Goal: Task Accomplishment & Management: Manage account settings

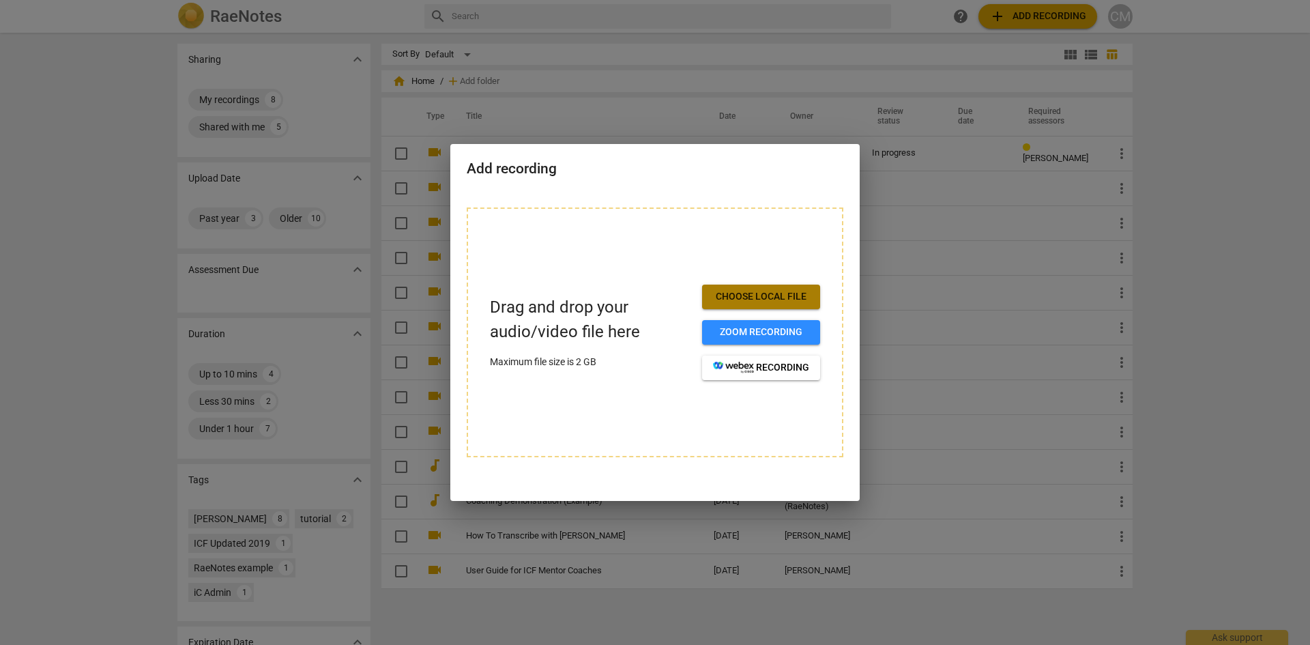
click at [756, 298] on span "Choose local file" at bounding box center [761, 297] width 96 height 14
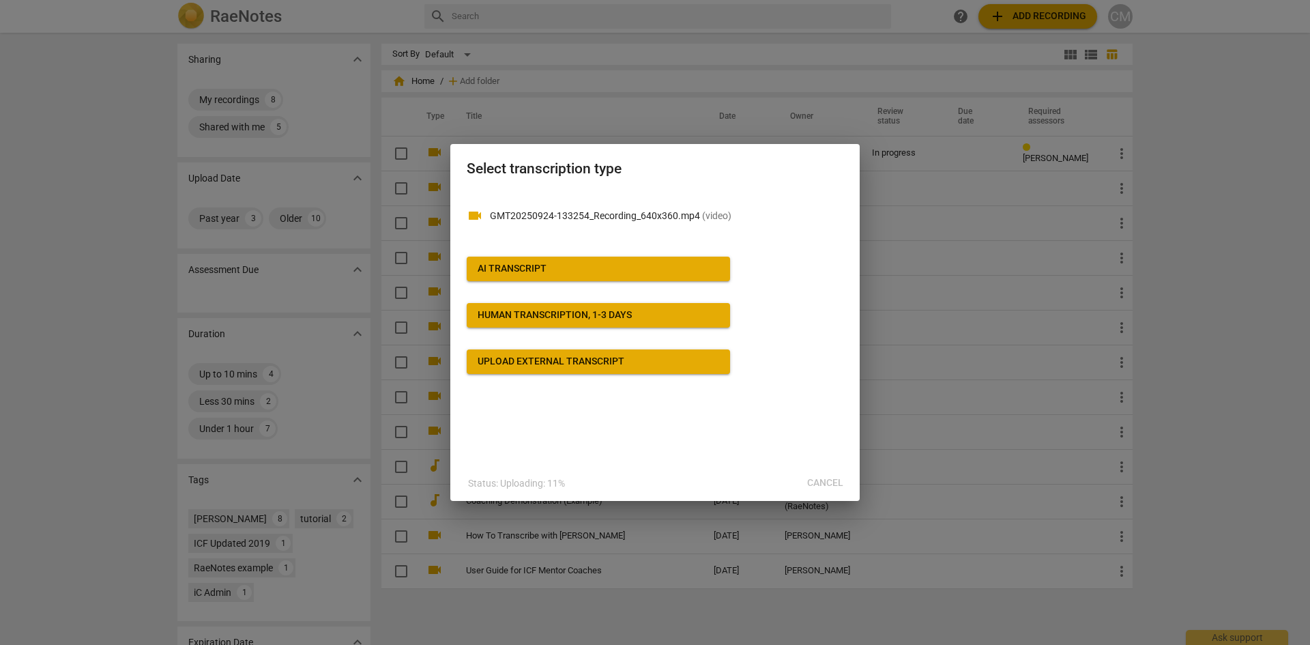
click at [549, 266] on span "AI Transcript" at bounding box center [599, 269] width 242 height 14
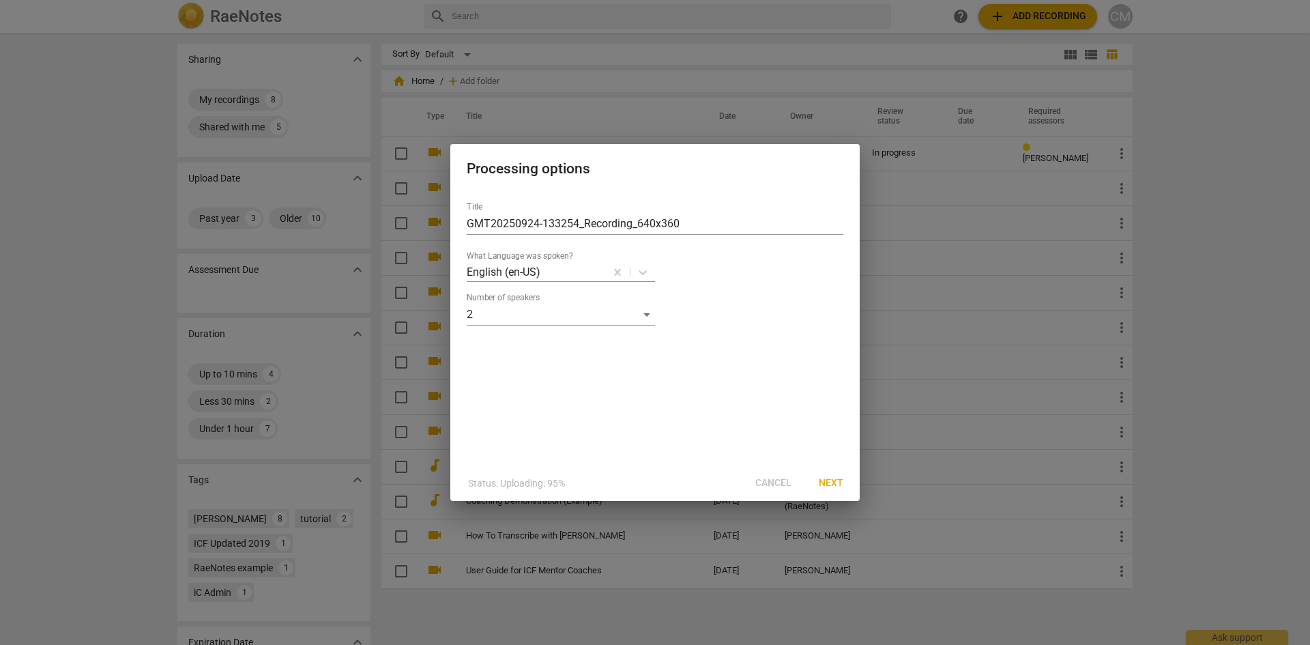
click at [790, 482] on div "Status: Uploading: 95% Cancel Next" at bounding box center [655, 483] width 404 height 25
click at [777, 483] on div "Status: Uploading: 95% Cancel Next" at bounding box center [655, 483] width 404 height 25
click at [555, 210] on div "Title GMT20250924-133254_Recording_640x360" at bounding box center [655, 218] width 377 height 33
click at [830, 477] on span "Next" at bounding box center [831, 483] width 25 height 14
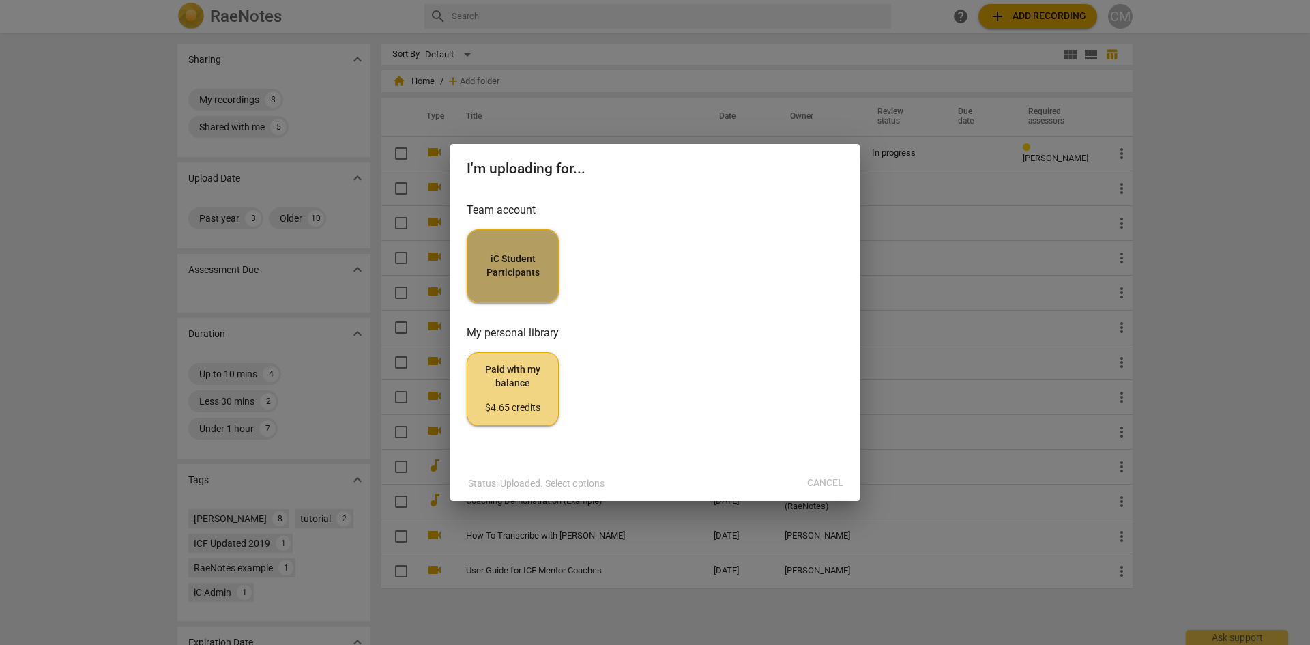
click at [523, 274] on span "iC Student Participants" at bounding box center [512, 265] width 69 height 27
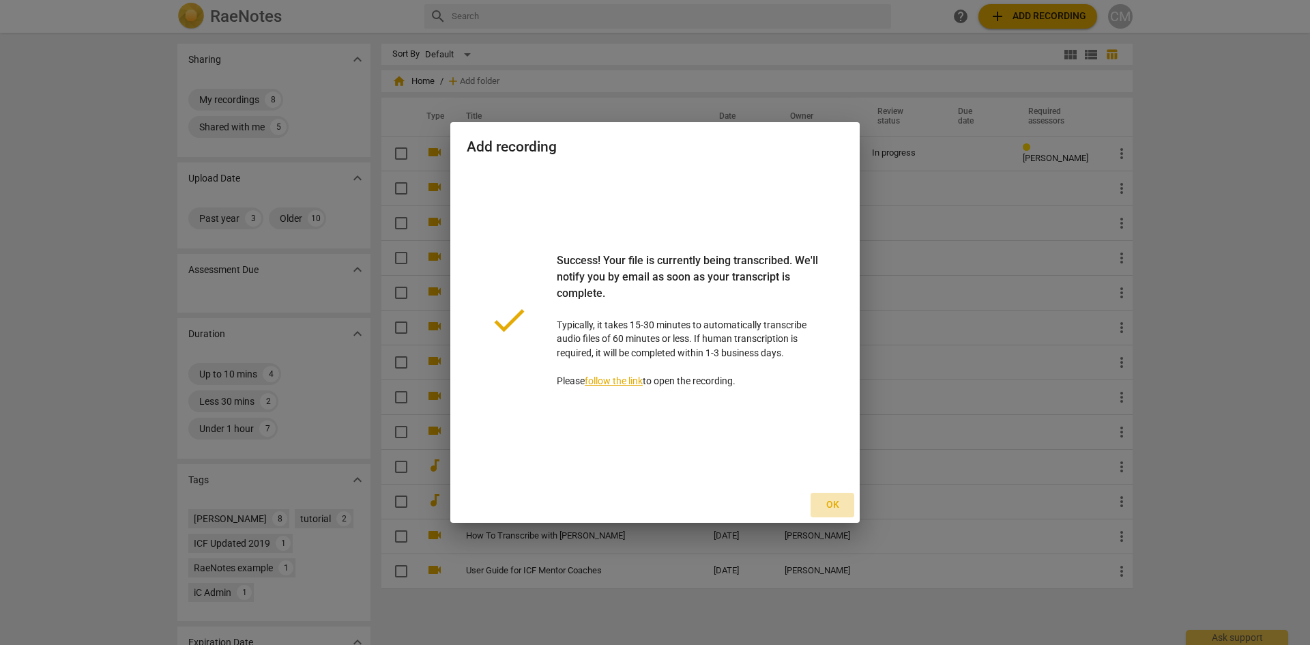
click at [834, 506] on span "Ok" at bounding box center [833, 505] width 22 height 14
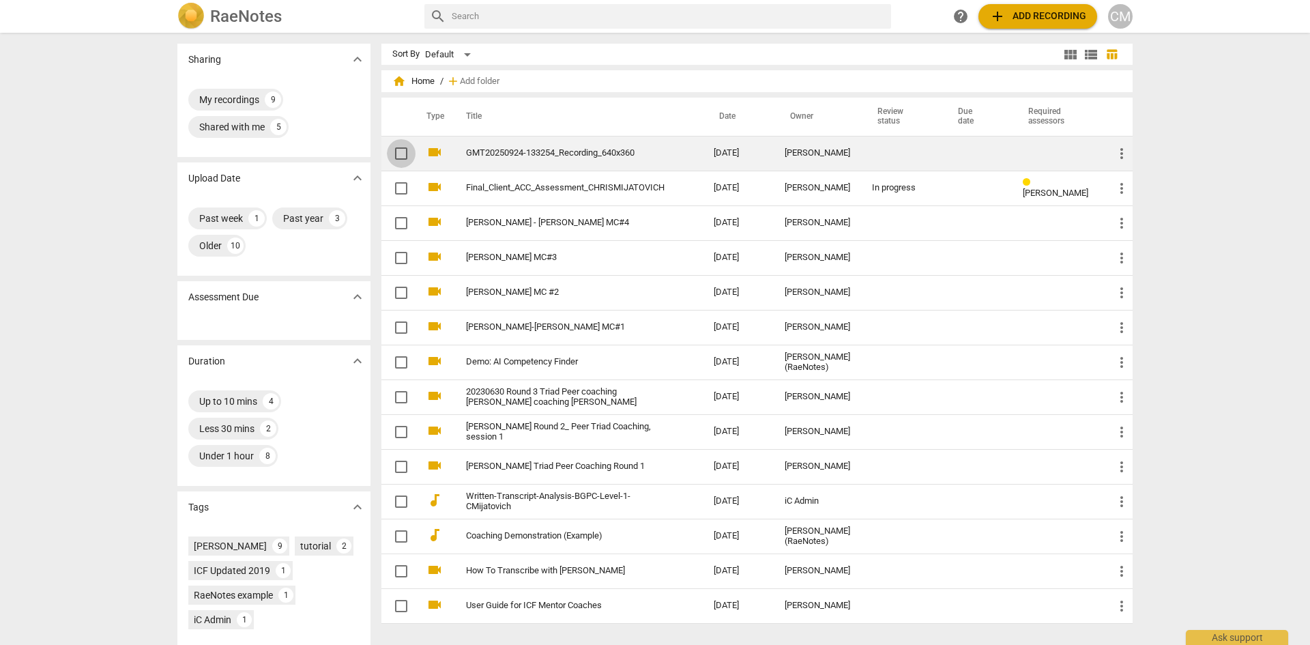
drag, startPoint x: 510, startPoint y: 153, endPoint x: 401, endPoint y: 158, distance: 108.6
click at [401, 158] on input "checkbox" at bounding box center [401, 153] width 29 height 16
checkbox input "false"
click at [569, 155] on link "GMT20250924-133254_Recording_640x360" at bounding box center [565, 153] width 199 height 10
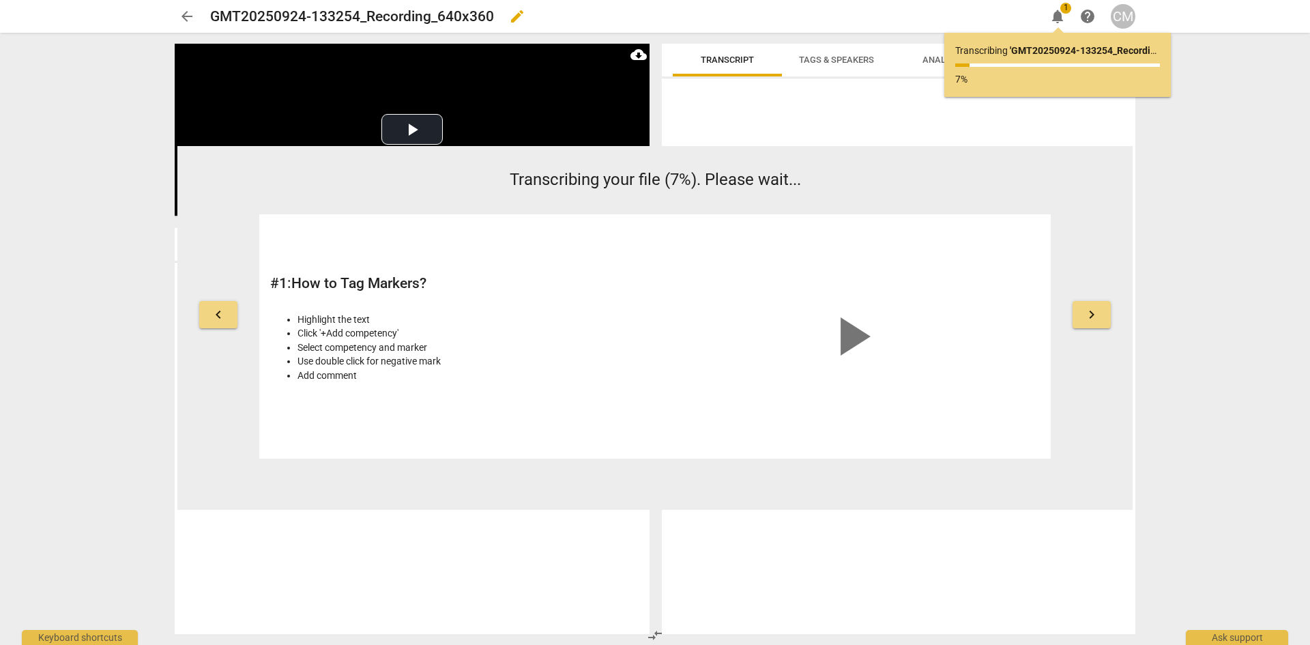
click at [331, 23] on h2 "GMT20250924-133254_Recording_640x360" at bounding box center [352, 16] width 284 height 17
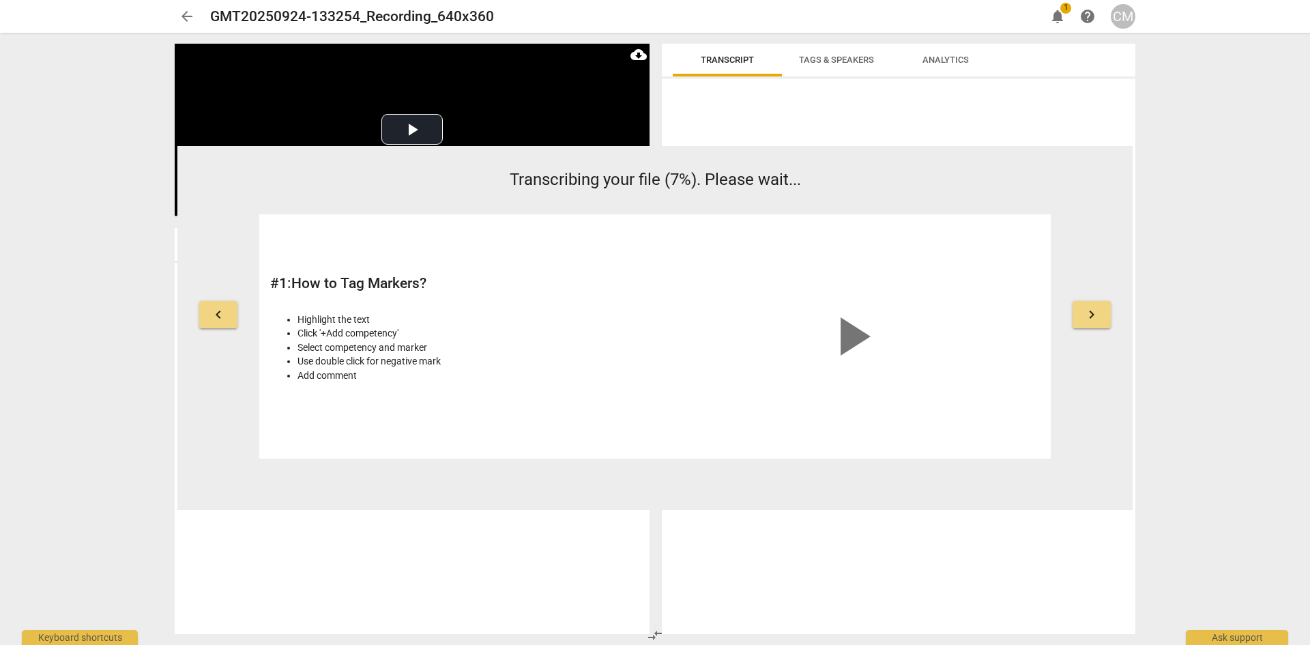
click at [192, 15] on span "arrow_back" at bounding box center [187, 16] width 16 height 16
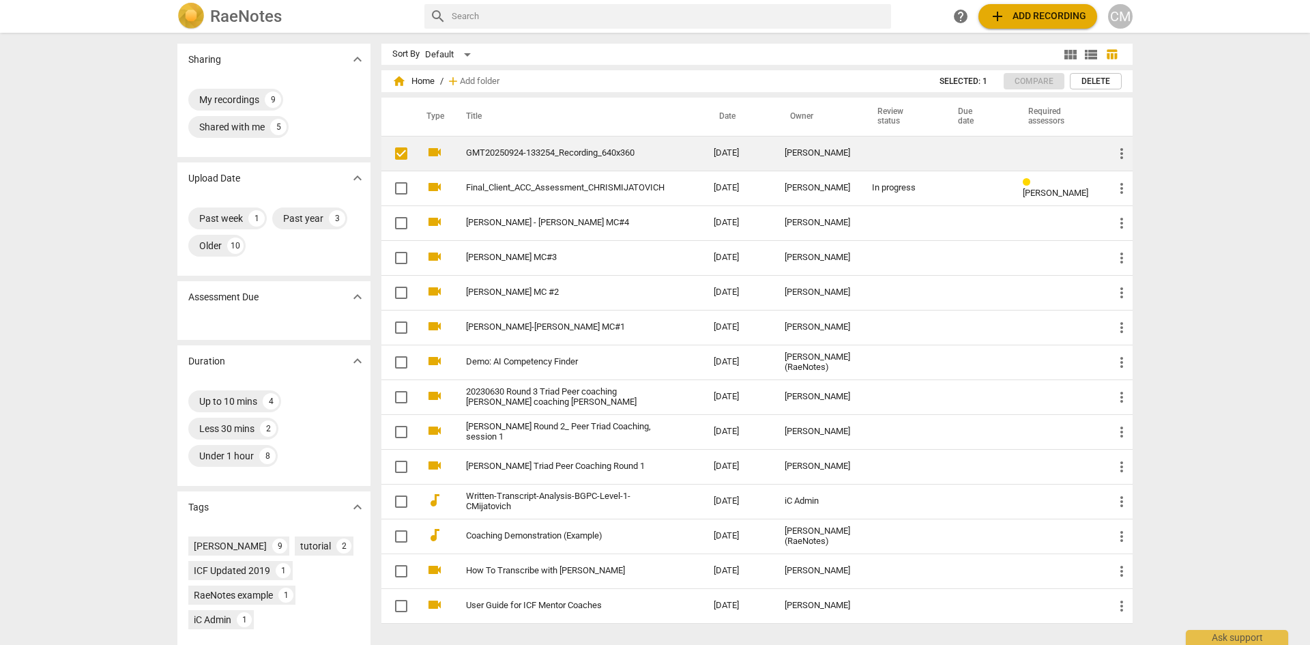
click at [566, 156] on link "GMT20250924-133254_Recording_640x360" at bounding box center [565, 153] width 199 height 10
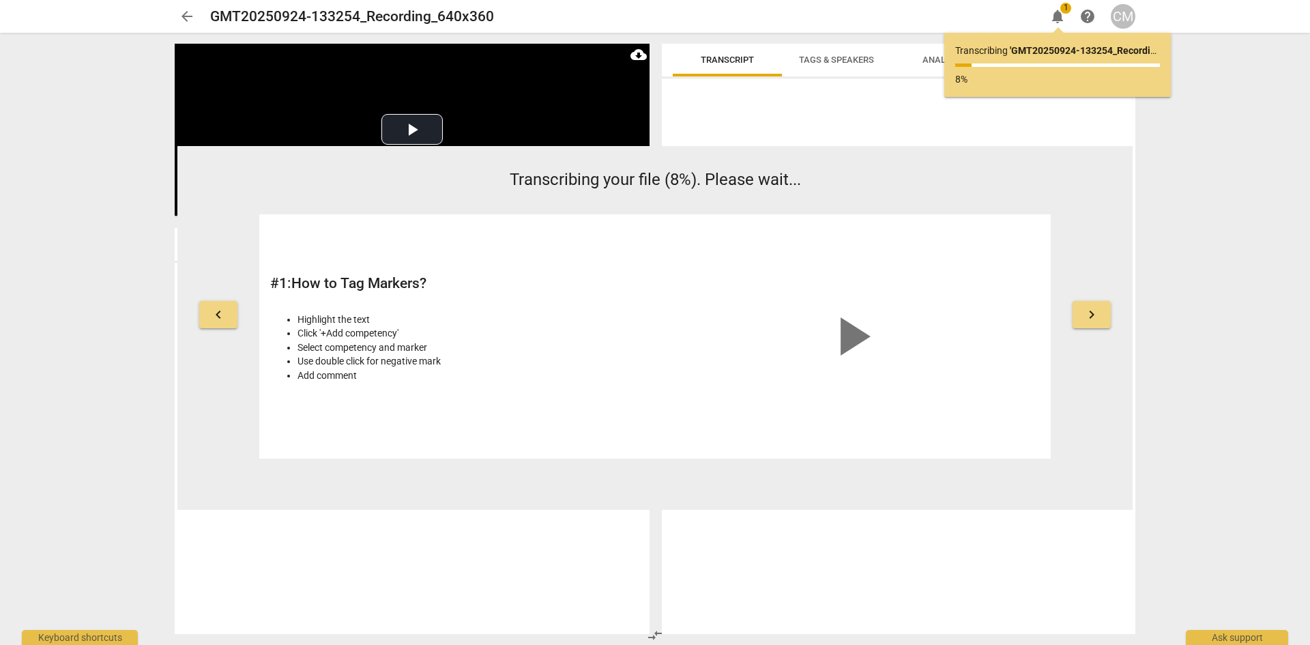
click at [186, 16] on span "arrow_back" at bounding box center [187, 16] width 16 height 16
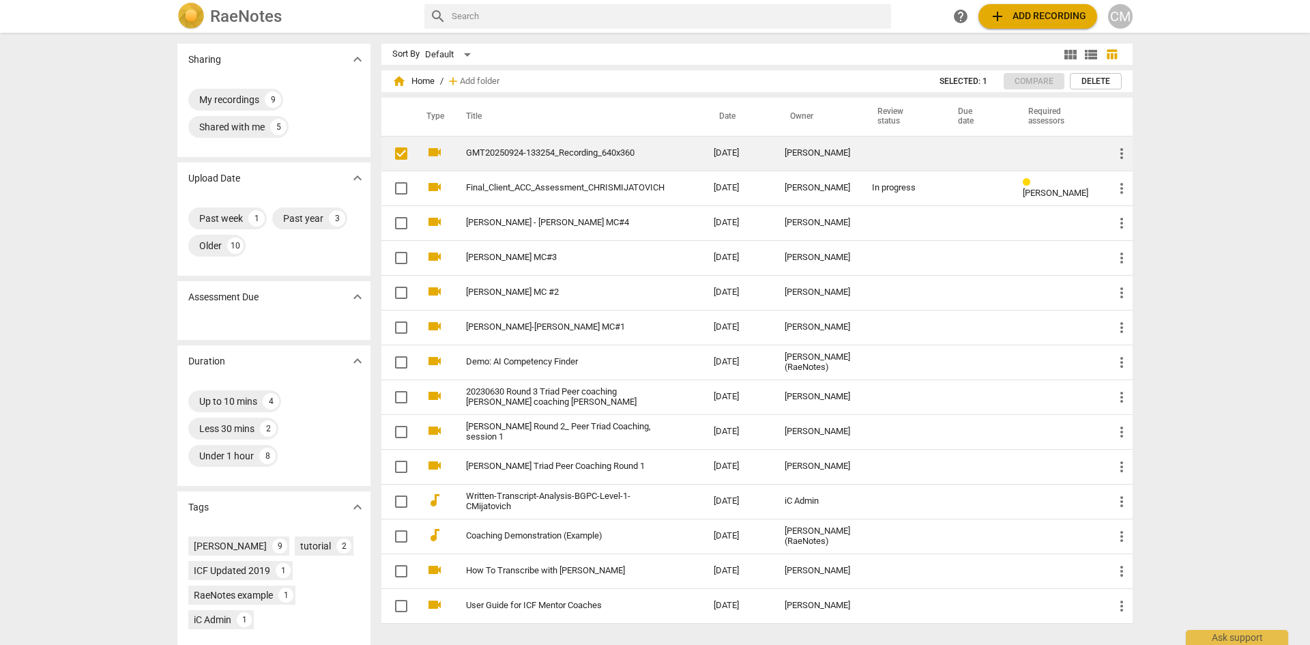
click at [504, 154] on link "GMT20250924-133254_Recording_640x360" at bounding box center [565, 153] width 199 height 10
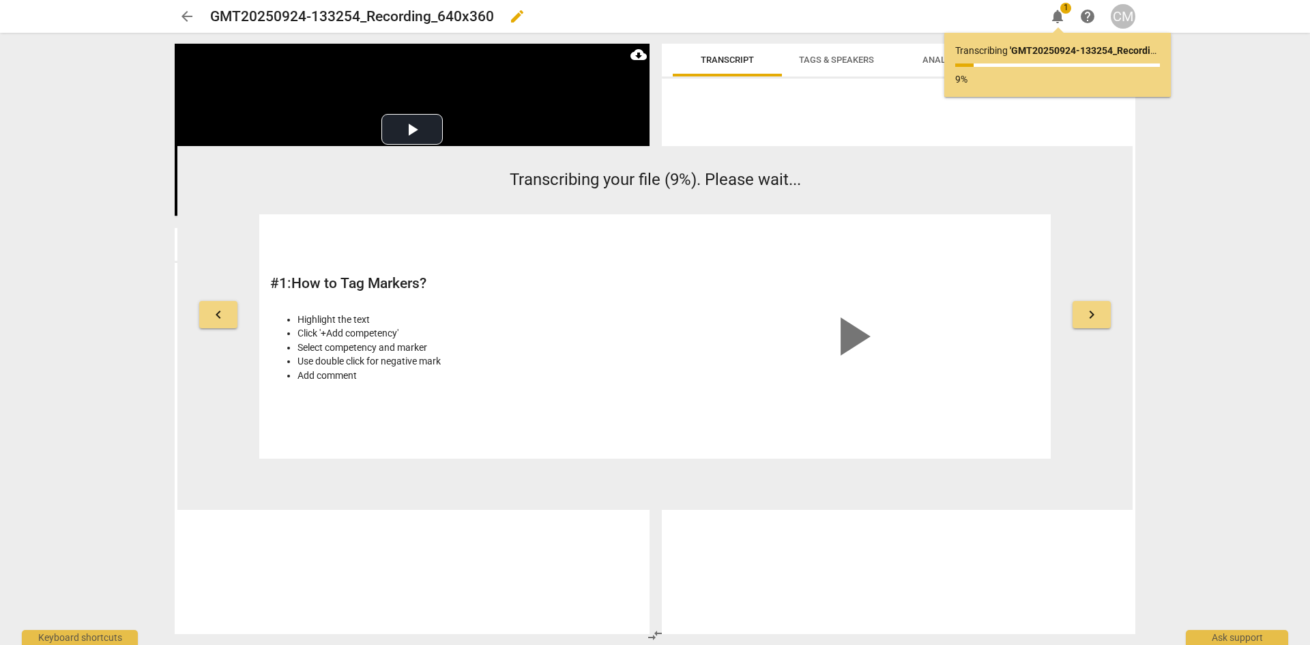
click at [524, 16] on span "edit" at bounding box center [517, 16] width 16 height 16
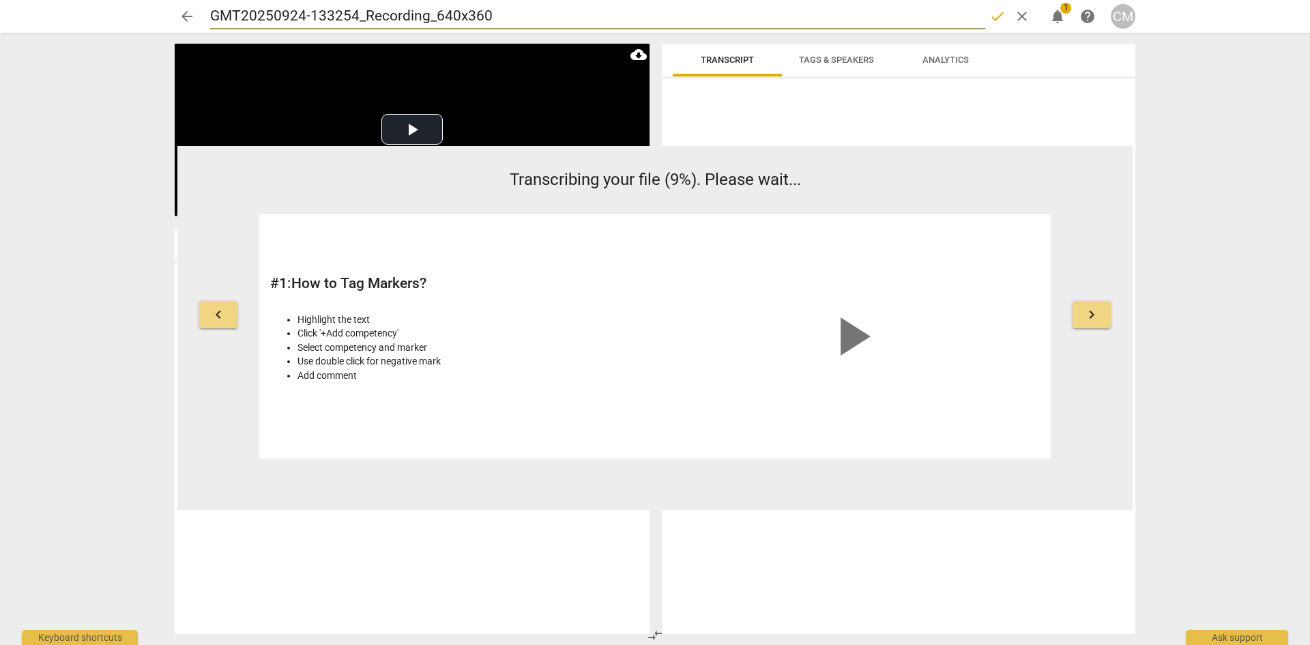
drag, startPoint x: 502, startPoint y: 16, endPoint x: 199, endPoint y: 10, distance: 302.4
click at [199, 10] on div "arrow_back GMT20250924-133254_Recording_640x360 done clear notifications 1 help…" at bounding box center [655, 16] width 961 height 26
type input "[PERSON_NAME] MC#4"
click at [994, 18] on span "done" at bounding box center [997, 16] width 16 height 16
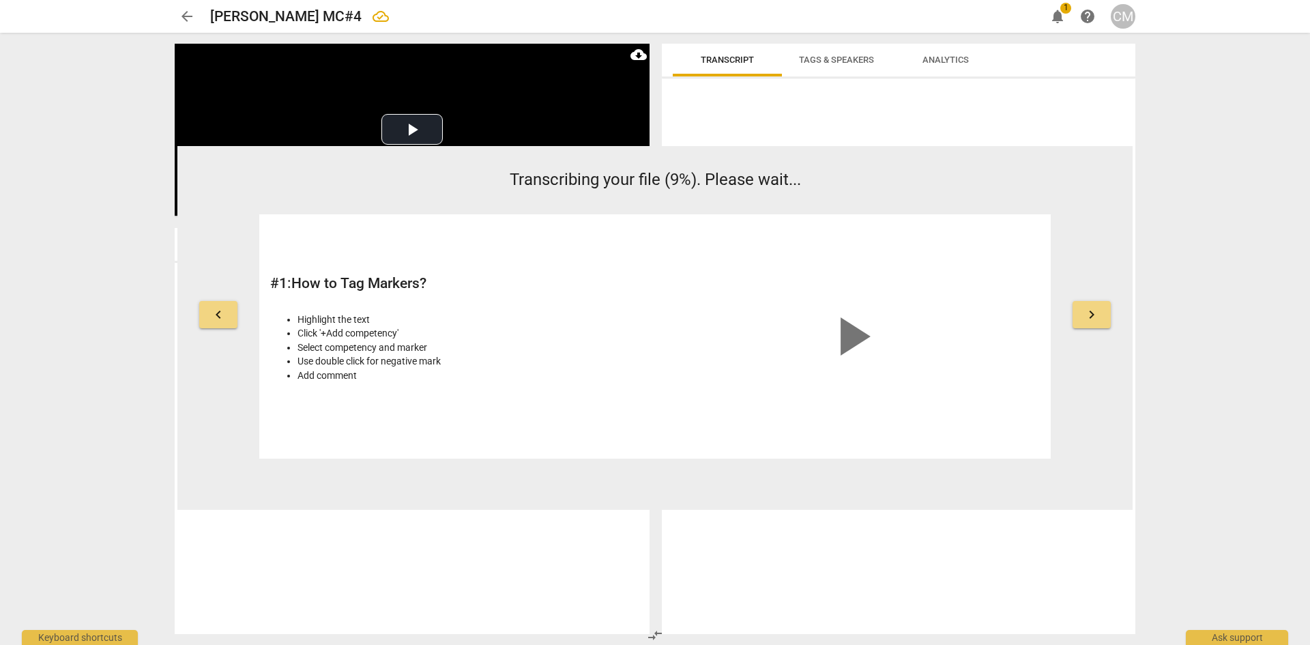
click at [1098, 319] on span "keyboard_arrow_right" at bounding box center [1092, 314] width 16 height 16
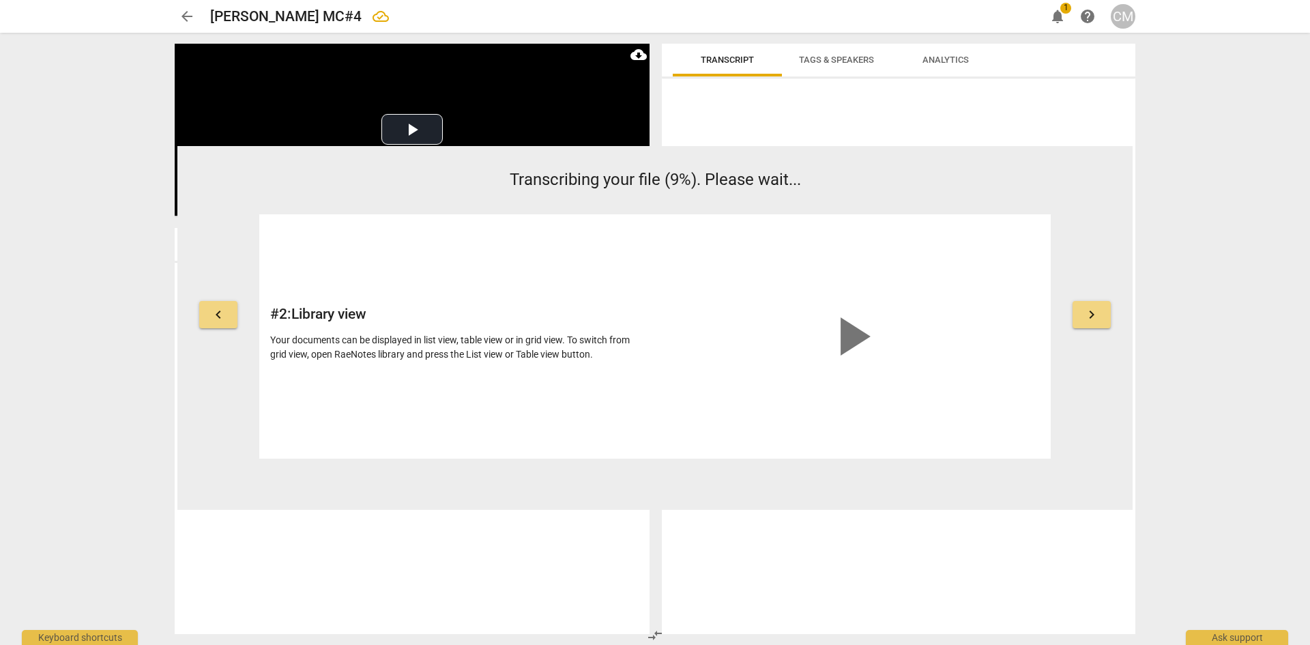
click at [1098, 319] on span "keyboard_arrow_right" at bounding box center [1092, 314] width 16 height 16
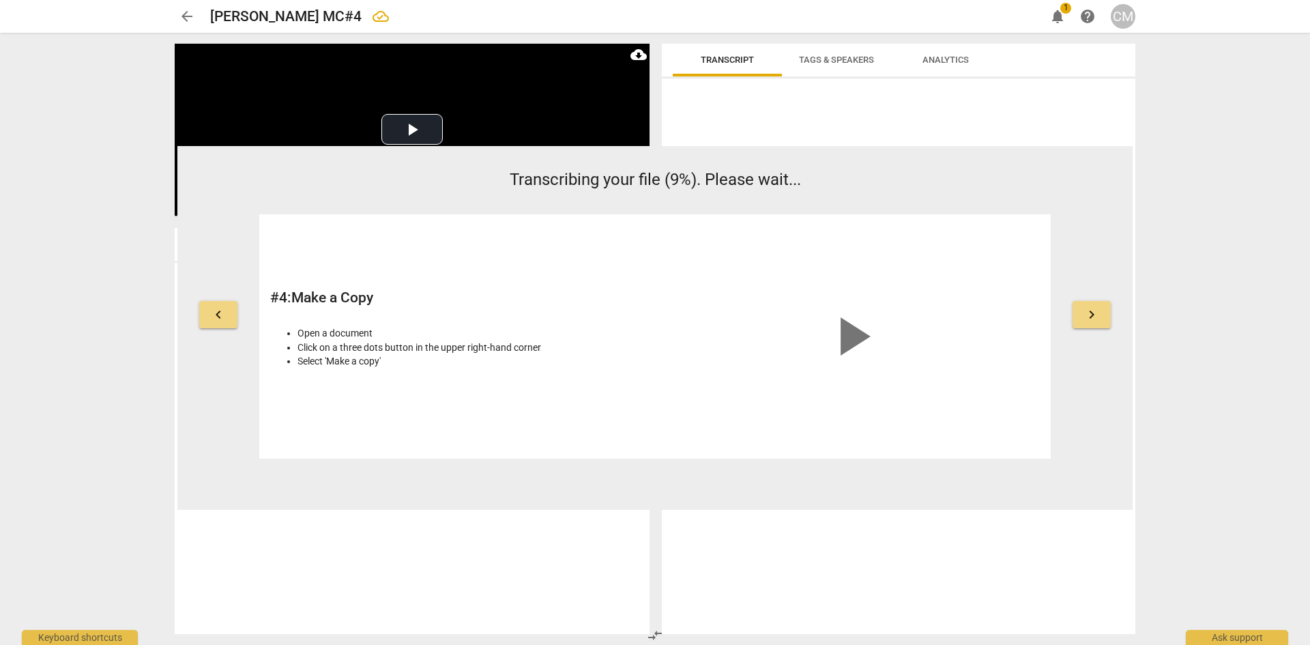
click at [1098, 319] on span "keyboard_arrow_right" at bounding box center [1092, 314] width 16 height 16
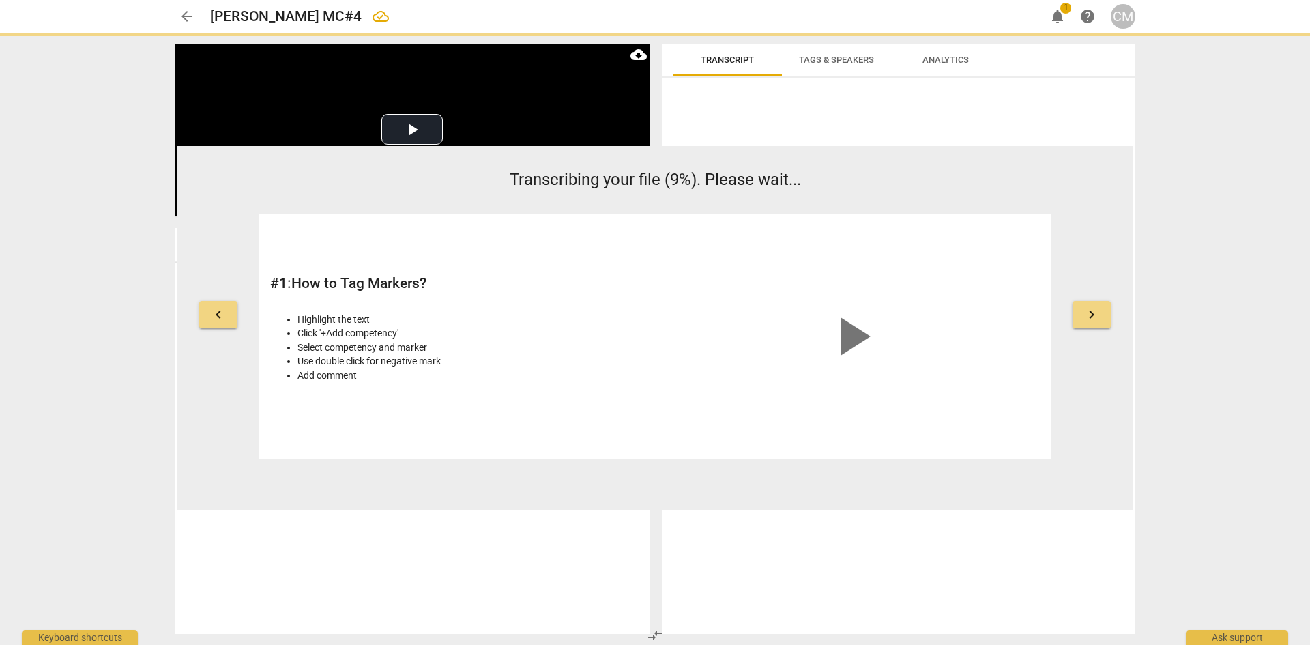
click at [185, 14] on span "arrow_back" at bounding box center [187, 16] width 16 height 16
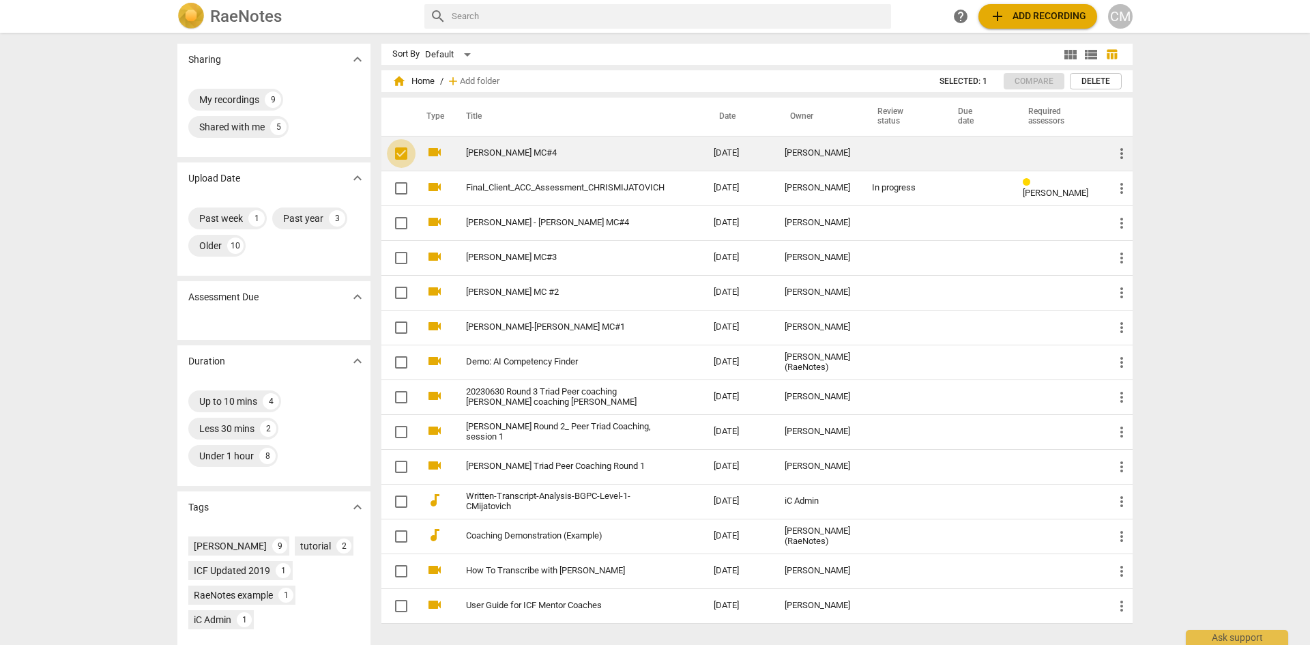
click at [398, 153] on input "checkbox" at bounding box center [401, 153] width 29 height 16
checkbox input "true"
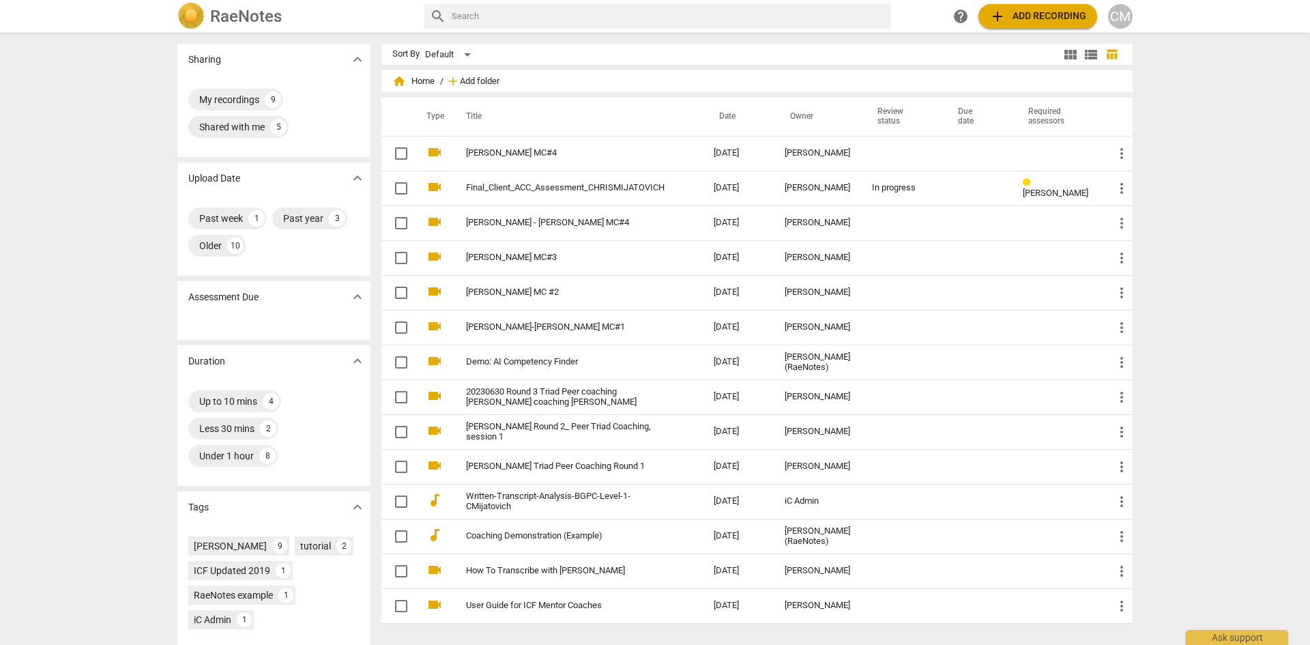
click at [485, 82] on span "Add folder" at bounding box center [480, 81] width 40 height 10
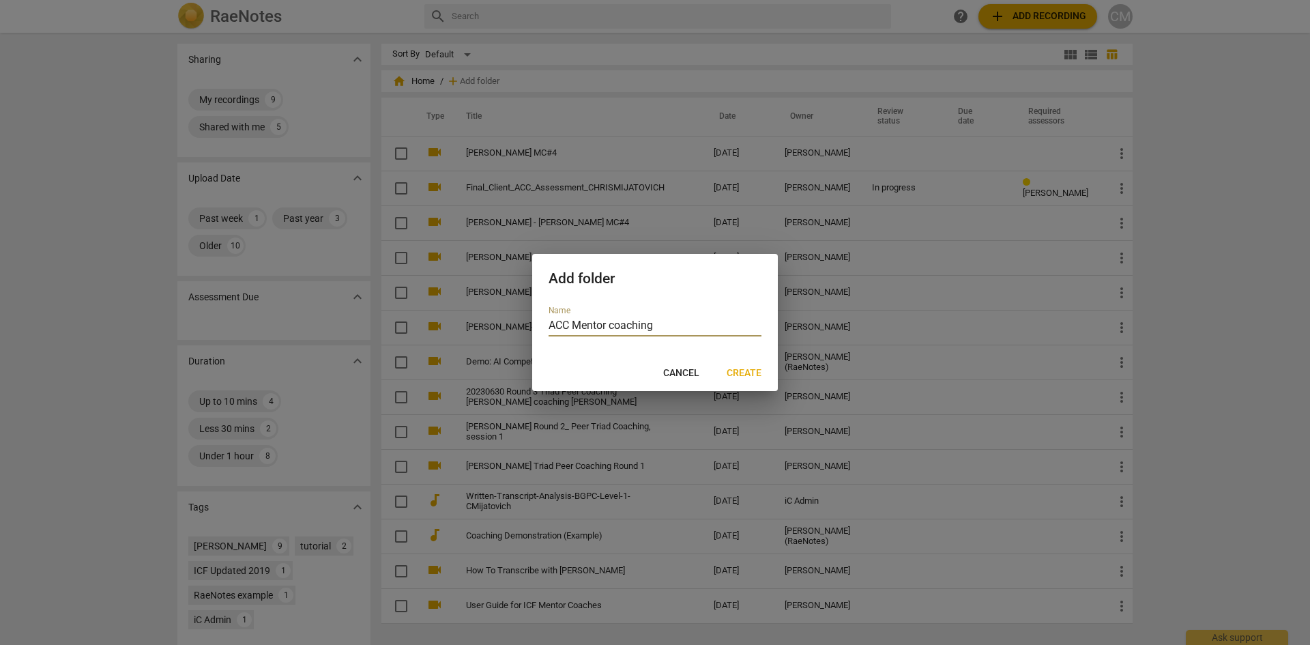
type input "ACC Mentor coaching"
click at [735, 373] on span "Create" at bounding box center [744, 373] width 35 height 14
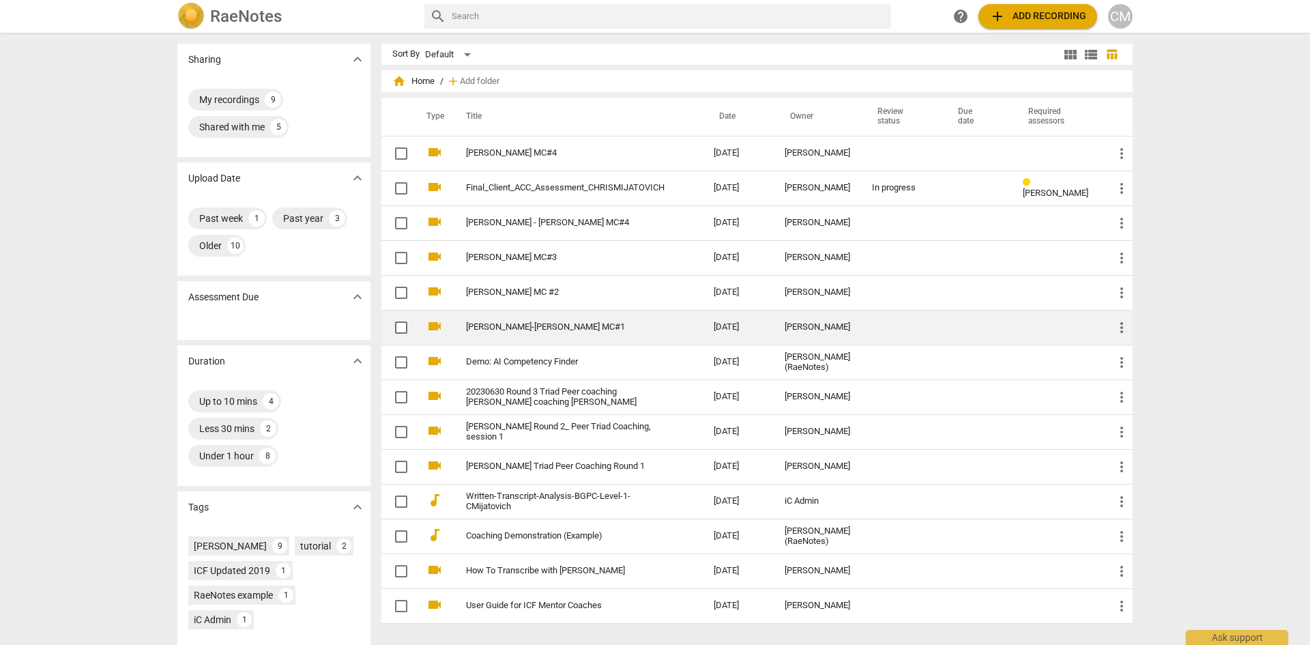
checkbox input "false"
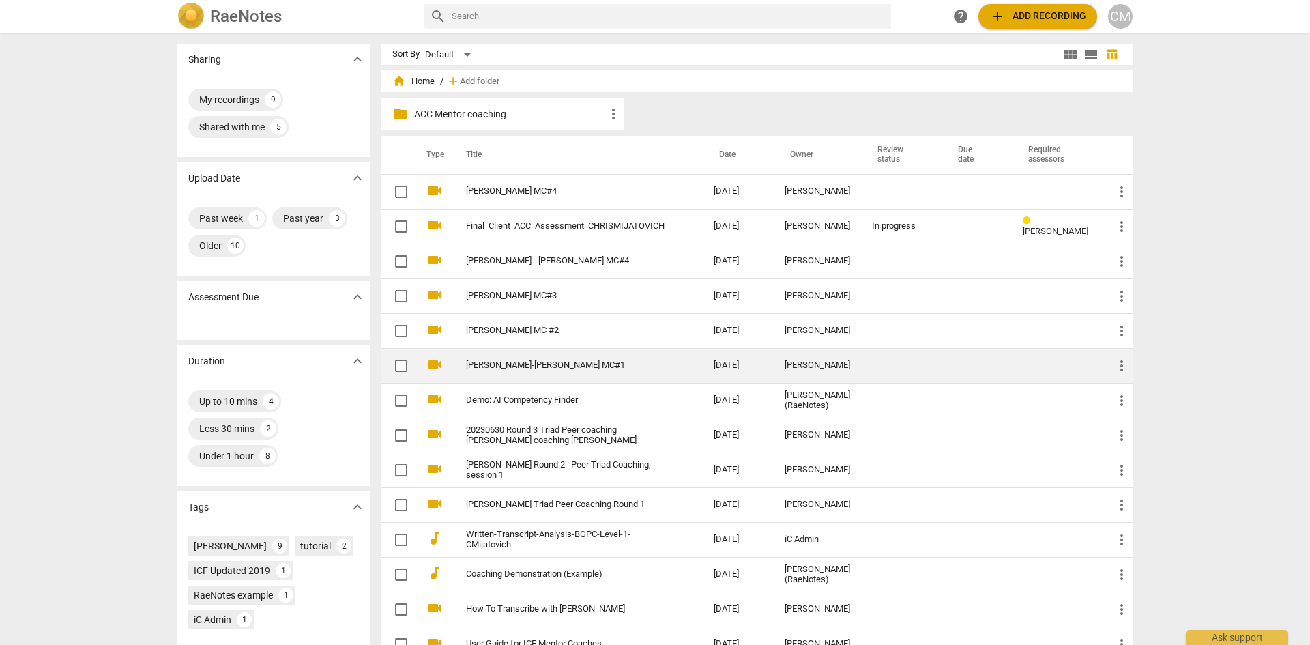
click at [402, 365] on input "checkbox" at bounding box center [401, 366] width 29 height 16
checkbox input "false"
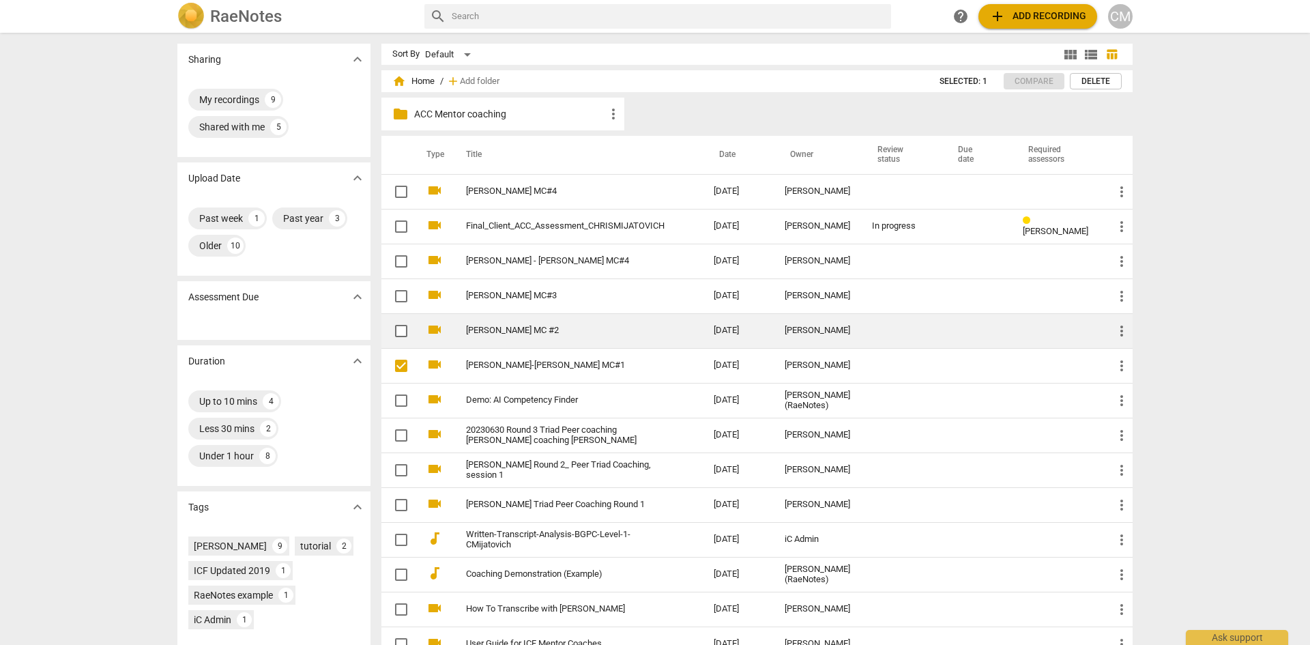
click at [407, 336] on input "checkbox" at bounding box center [401, 331] width 29 height 16
checkbox input "false"
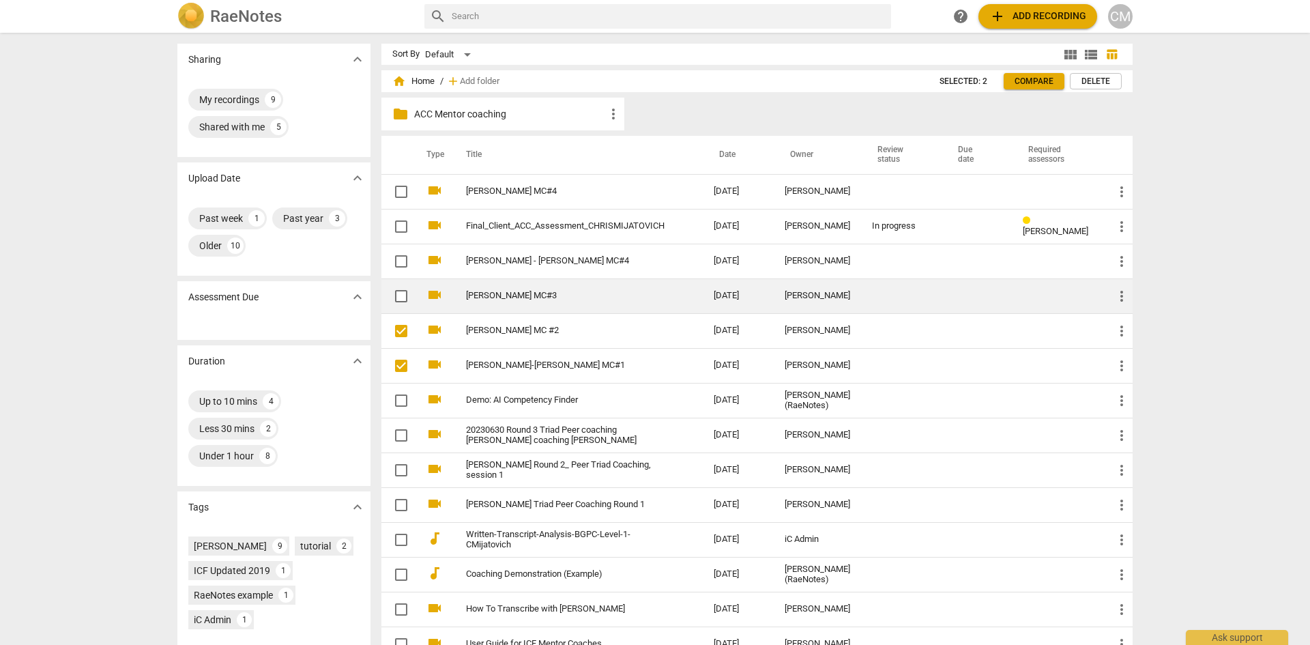
click at [409, 298] on input "checkbox" at bounding box center [401, 296] width 29 height 16
checkbox input "false"
click at [404, 298] on input "checkbox" at bounding box center [401, 296] width 29 height 16
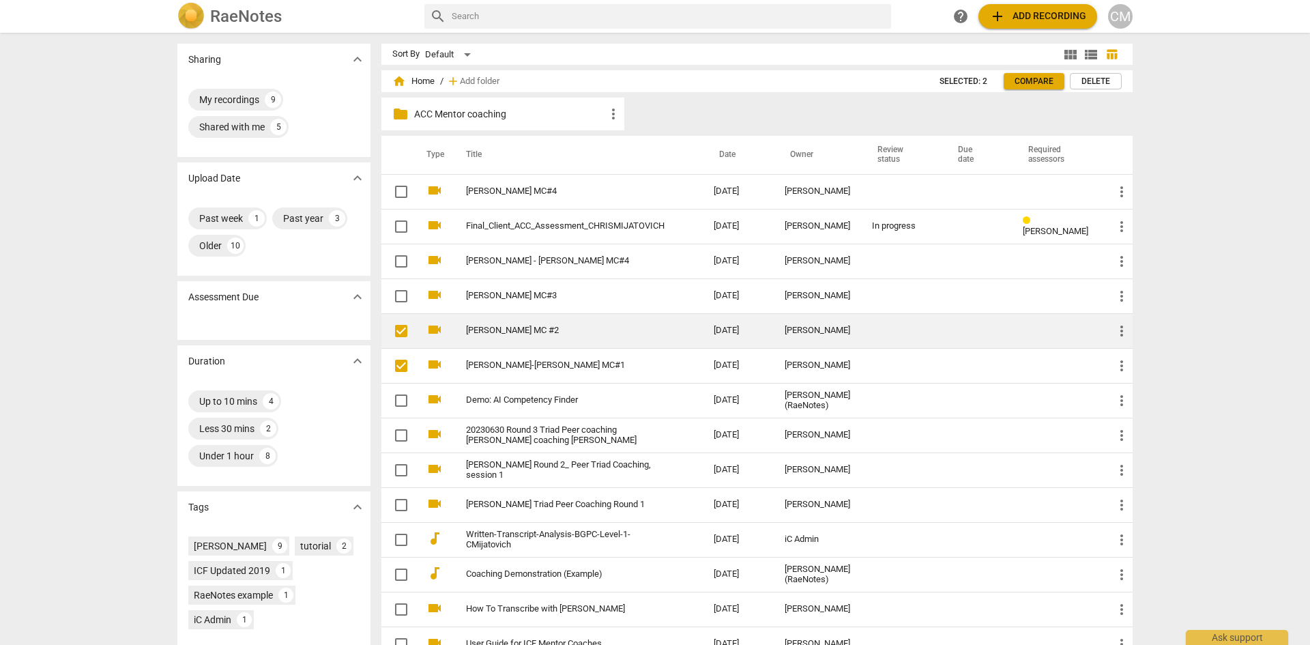
click at [401, 326] on input "checkbox" at bounding box center [401, 331] width 29 height 16
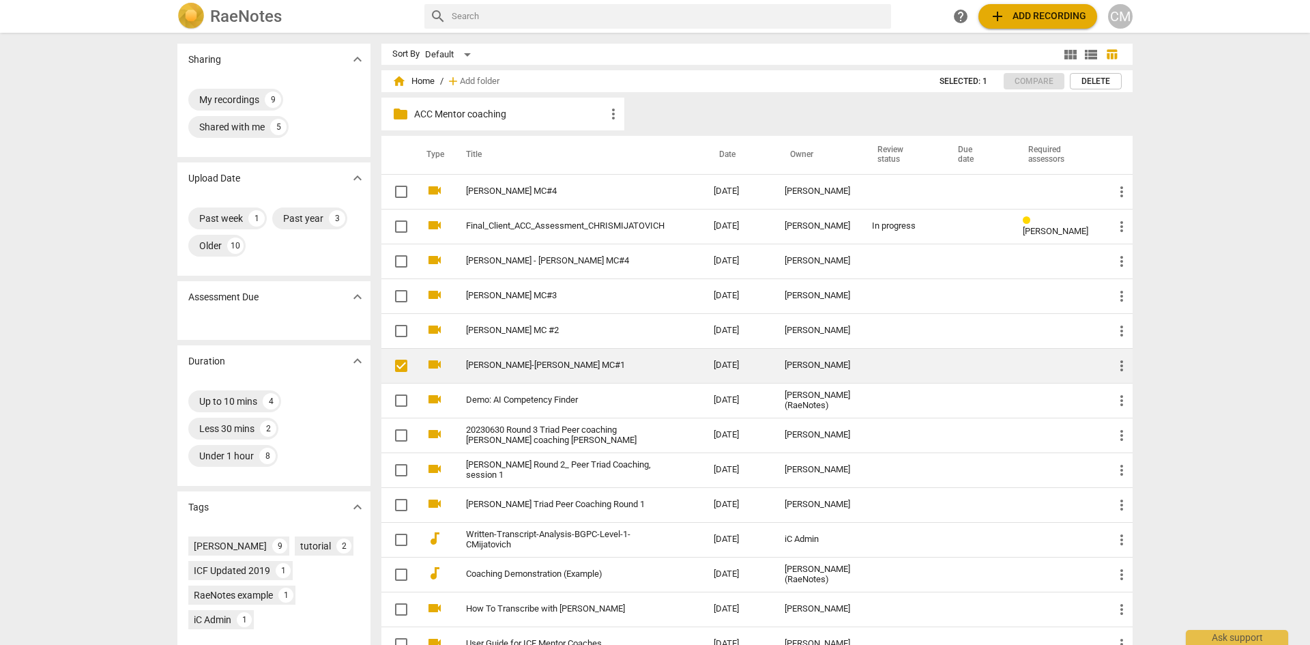
click at [401, 367] on input "checkbox" at bounding box center [401, 366] width 29 height 16
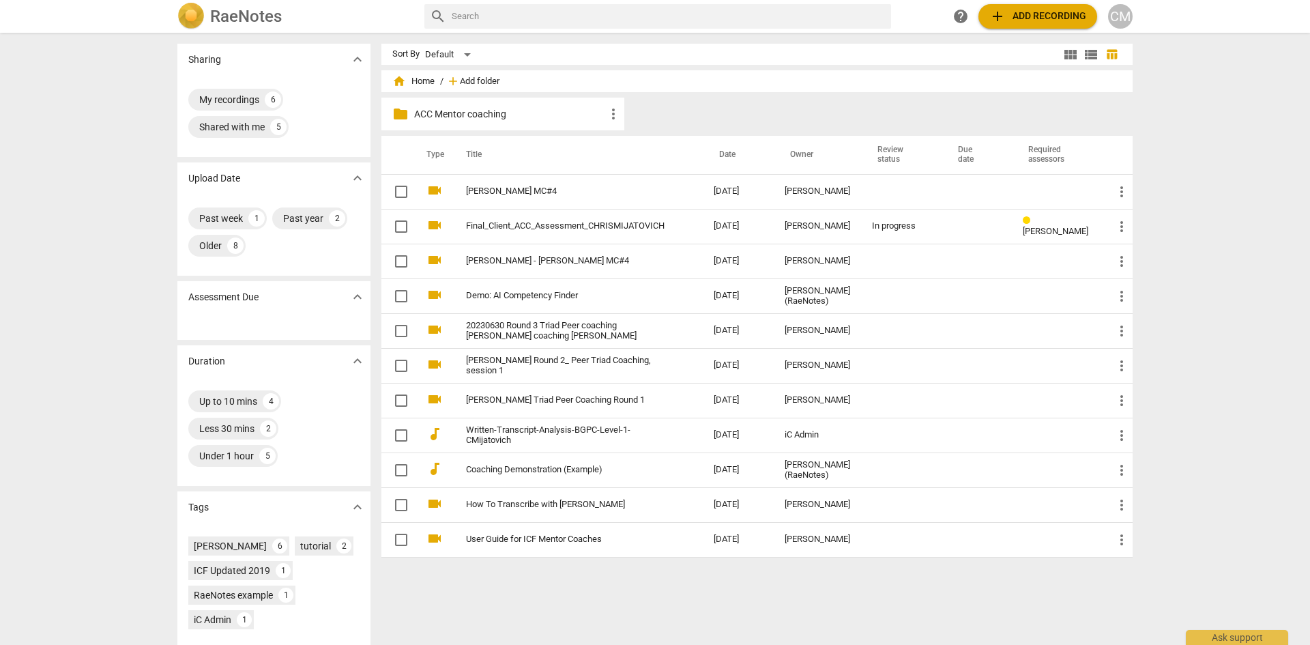
click at [485, 78] on span "Add folder" at bounding box center [480, 81] width 40 height 10
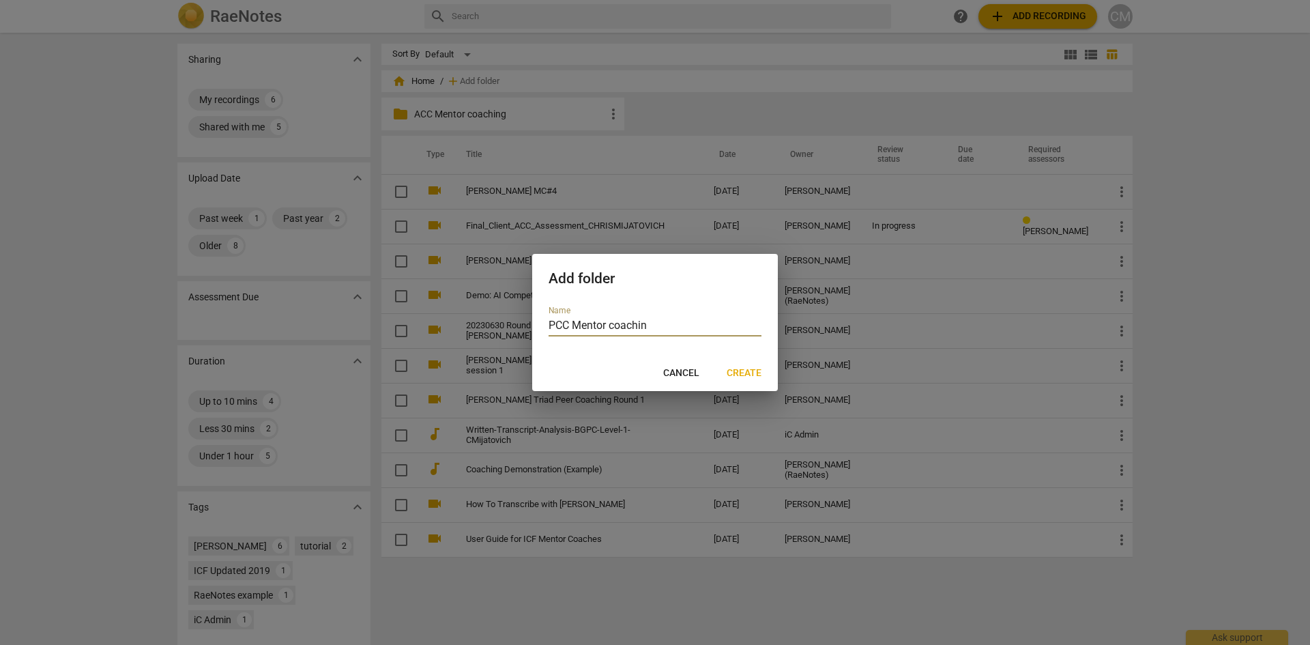
type input "PCC Mentor coaching"
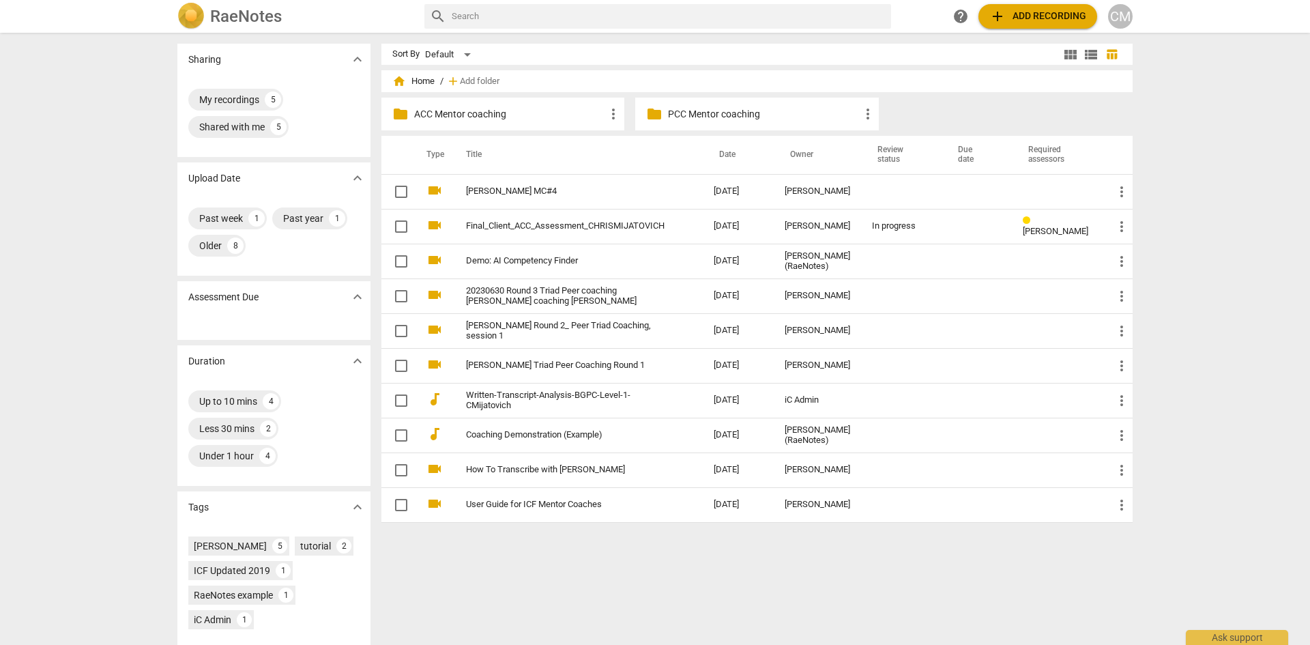
click at [613, 119] on span "more_vert" at bounding box center [613, 114] width 16 height 16
click at [625, 122] on li "Rename" at bounding box center [636, 114] width 61 height 33
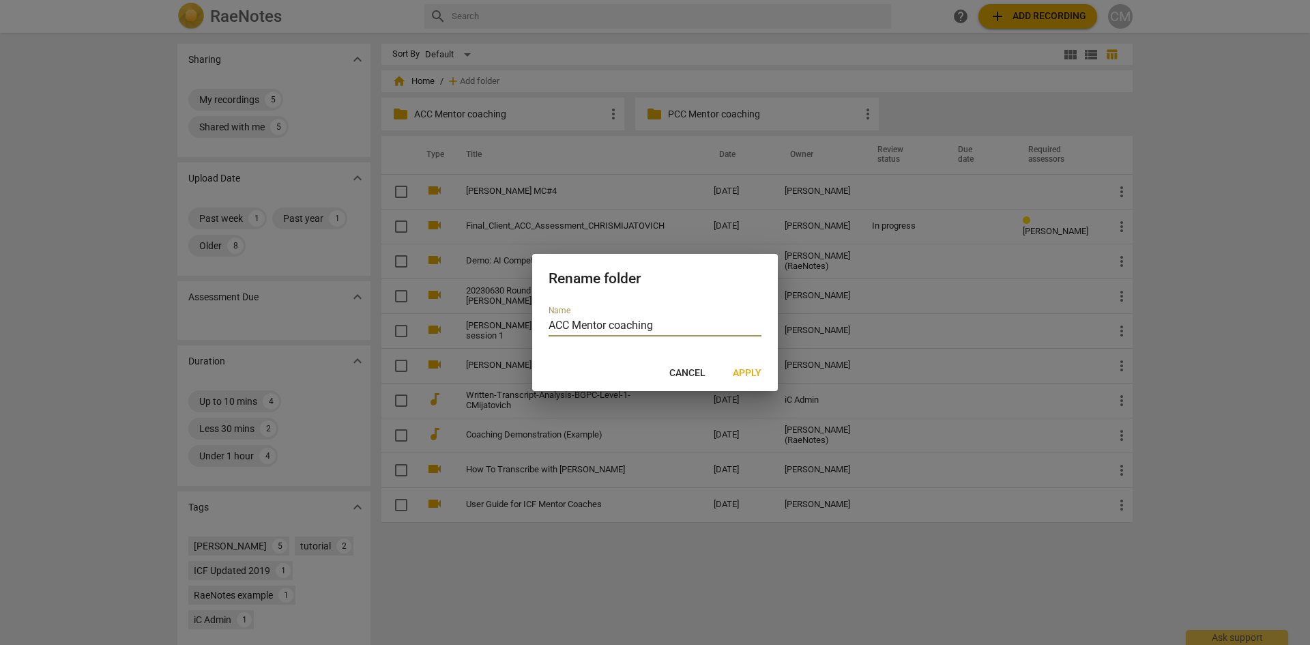
click at [607, 323] on input "ACC Mentor coaching" at bounding box center [655, 327] width 213 height 20
type input "ACC coaching"
click at [751, 372] on span "Apply" at bounding box center [747, 373] width 29 height 14
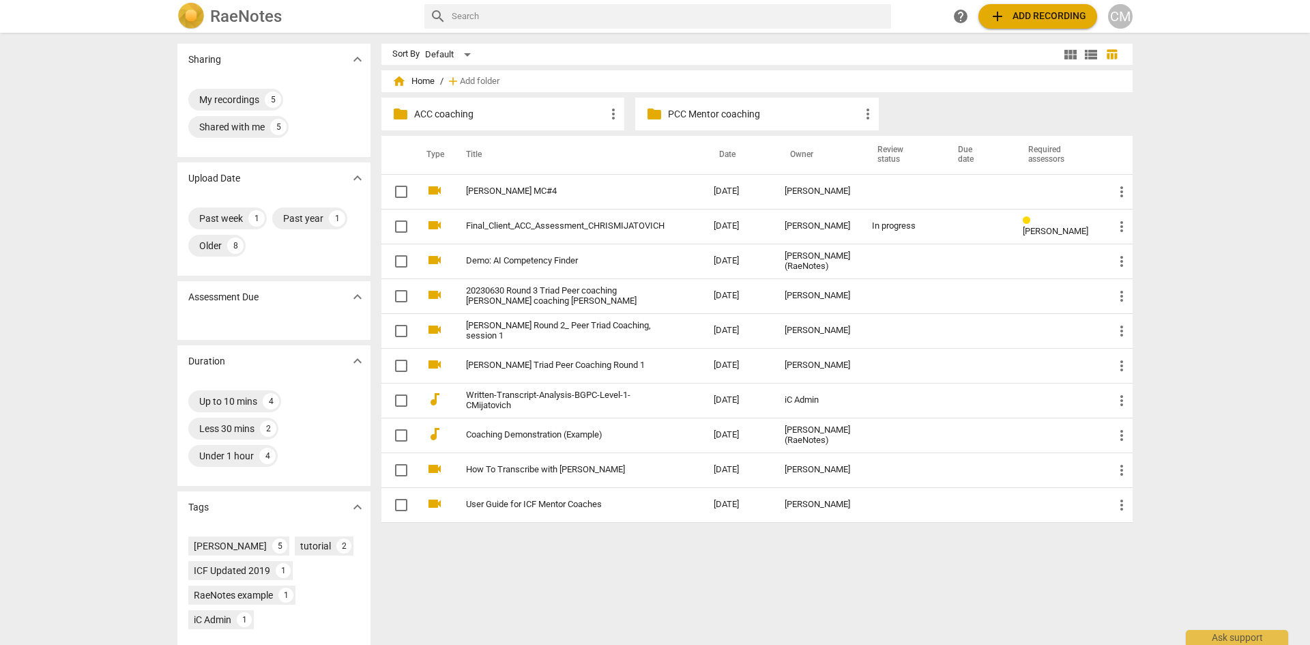
click at [866, 115] on span "more_vert" at bounding box center [868, 114] width 16 height 16
click at [887, 115] on li "Rename" at bounding box center [888, 114] width 61 height 33
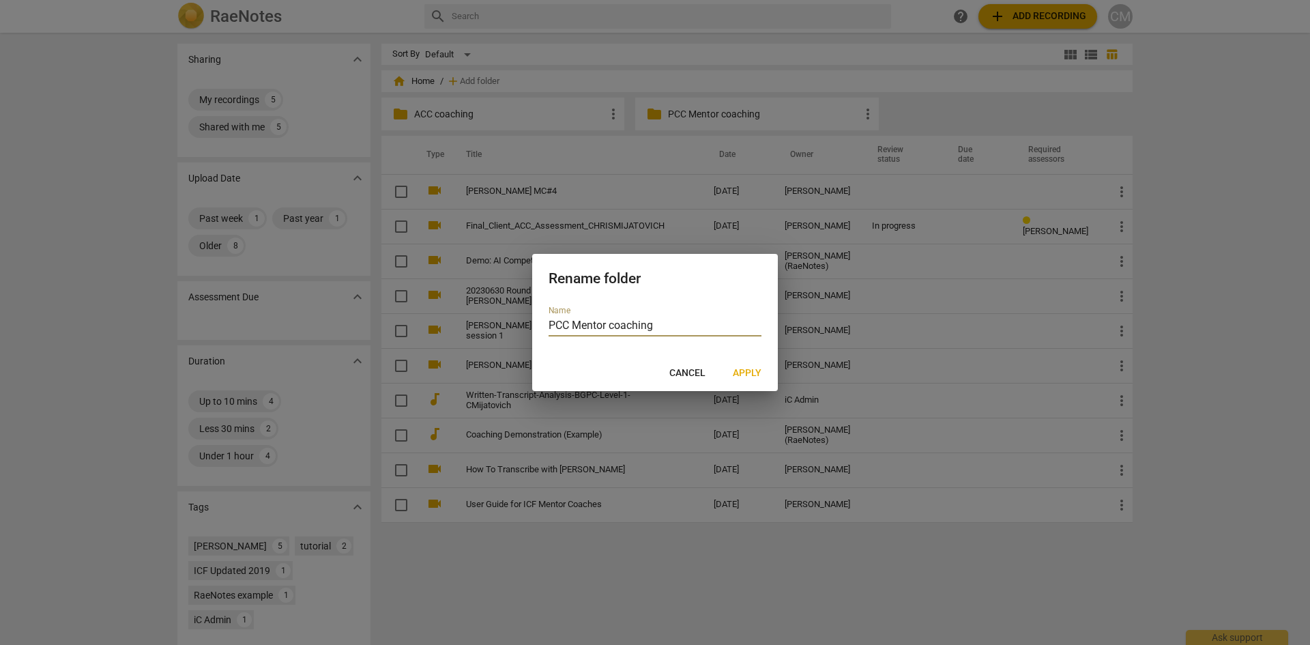
click at [607, 323] on input "PCC Mentor coaching" at bounding box center [655, 327] width 213 height 20
type input "PCC coaching"
click at [742, 373] on span "Apply" at bounding box center [747, 373] width 29 height 14
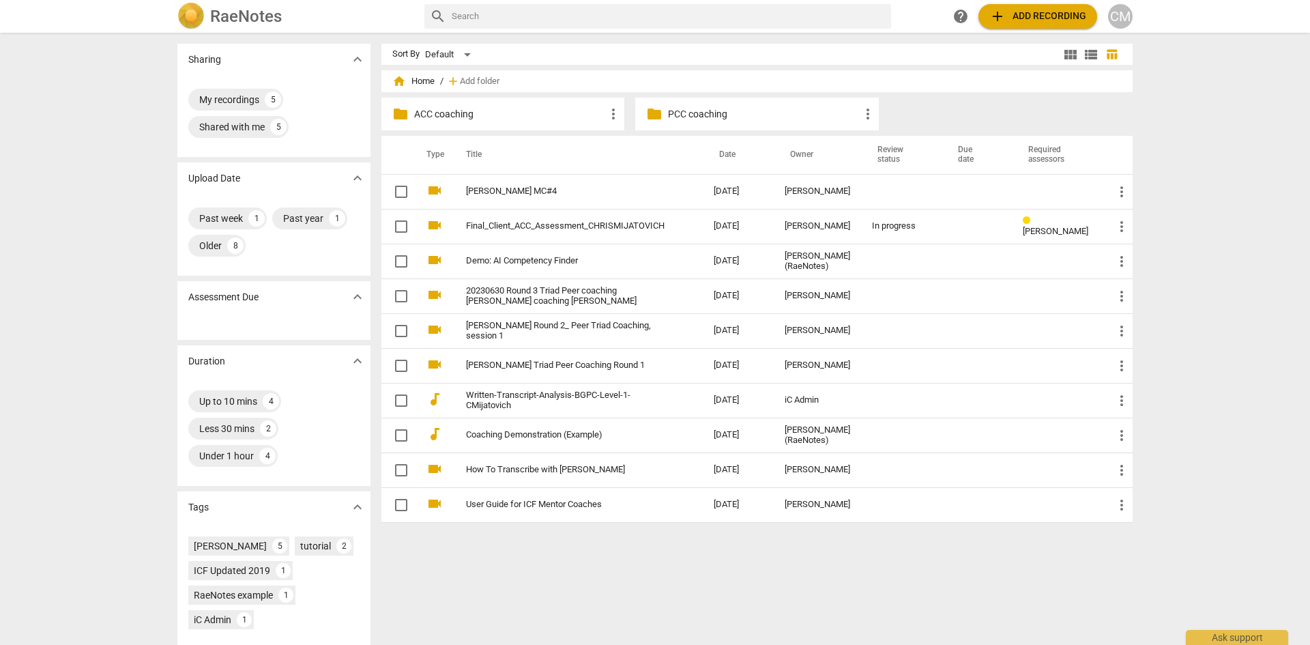
click at [613, 111] on span "more_vert" at bounding box center [613, 114] width 16 height 16
click at [636, 116] on li "Rename" at bounding box center [636, 114] width 61 height 33
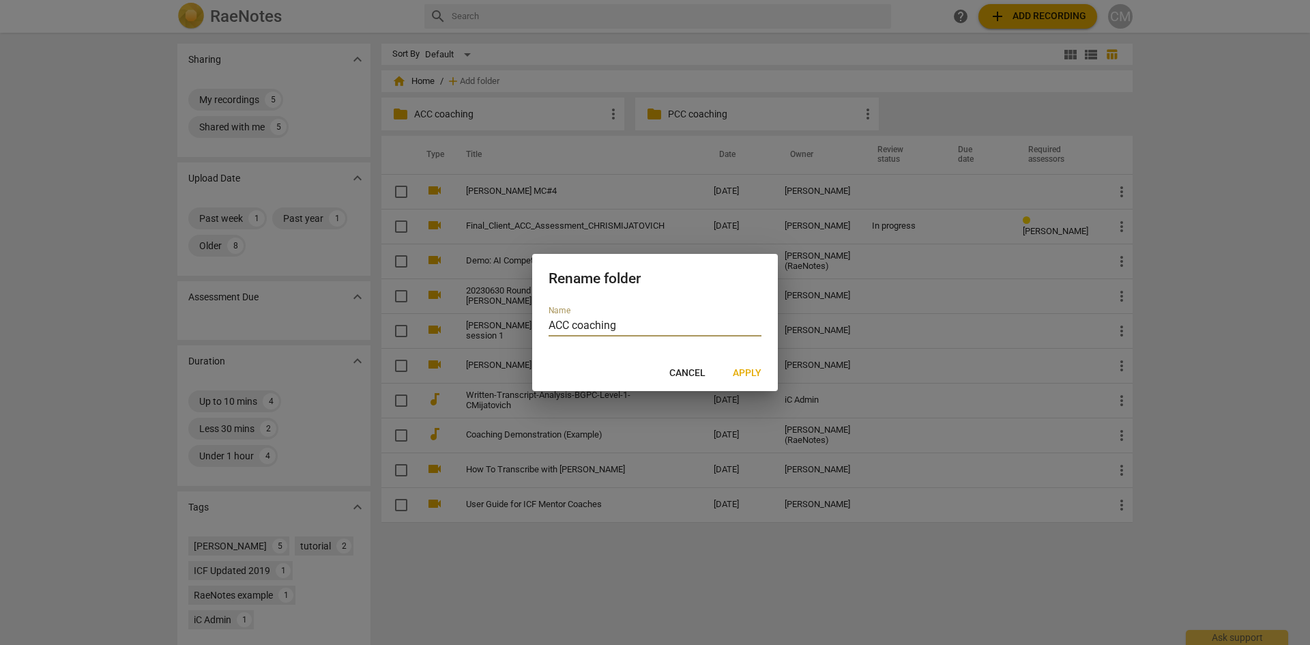
click at [569, 328] on input "ACC coaching" at bounding box center [655, 327] width 213 height 20
click at [749, 373] on span "Apply" at bounding box center [747, 373] width 29 height 14
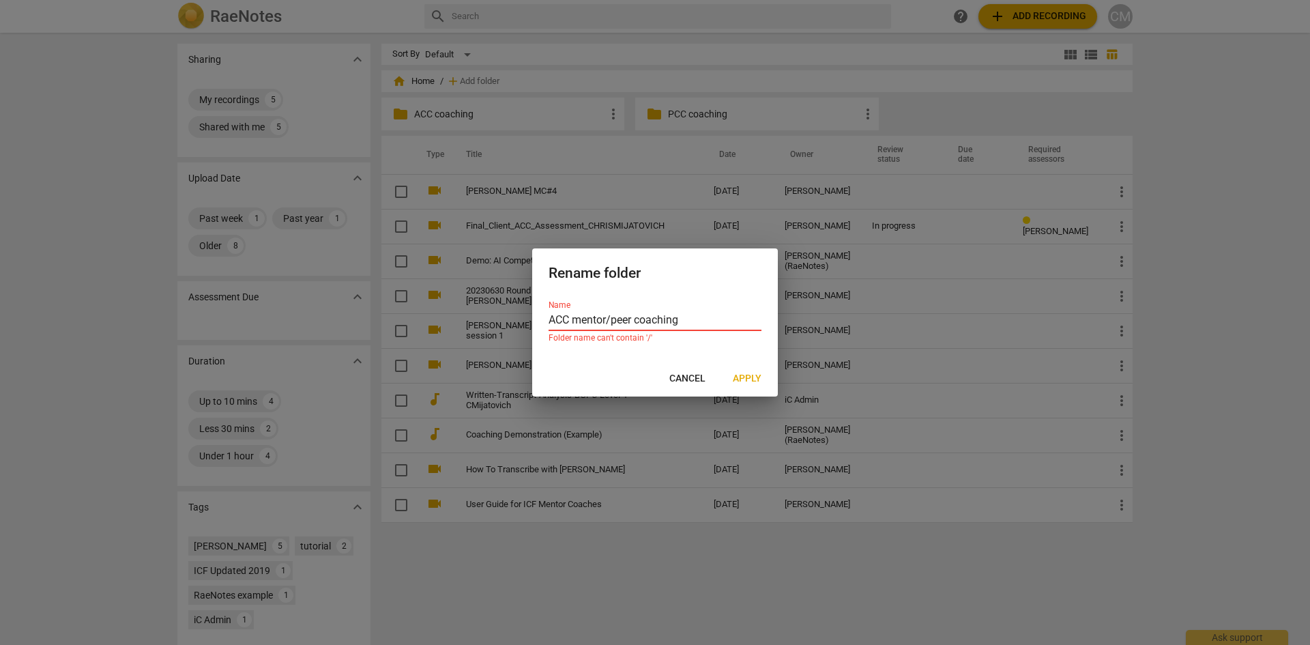
click at [612, 317] on input "ACC mentor/peer coaching" at bounding box center [655, 321] width 213 height 20
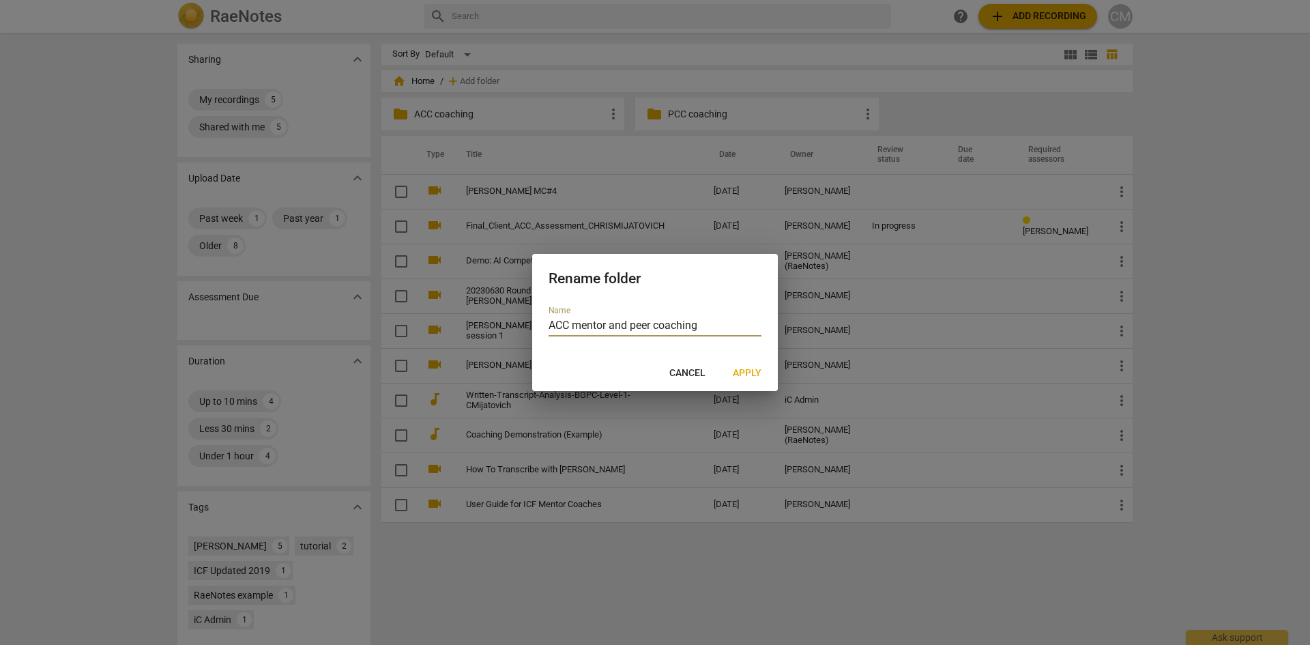
type input "ACC mentor and peer coaching"
click at [760, 370] on span "Apply" at bounding box center [747, 373] width 29 height 14
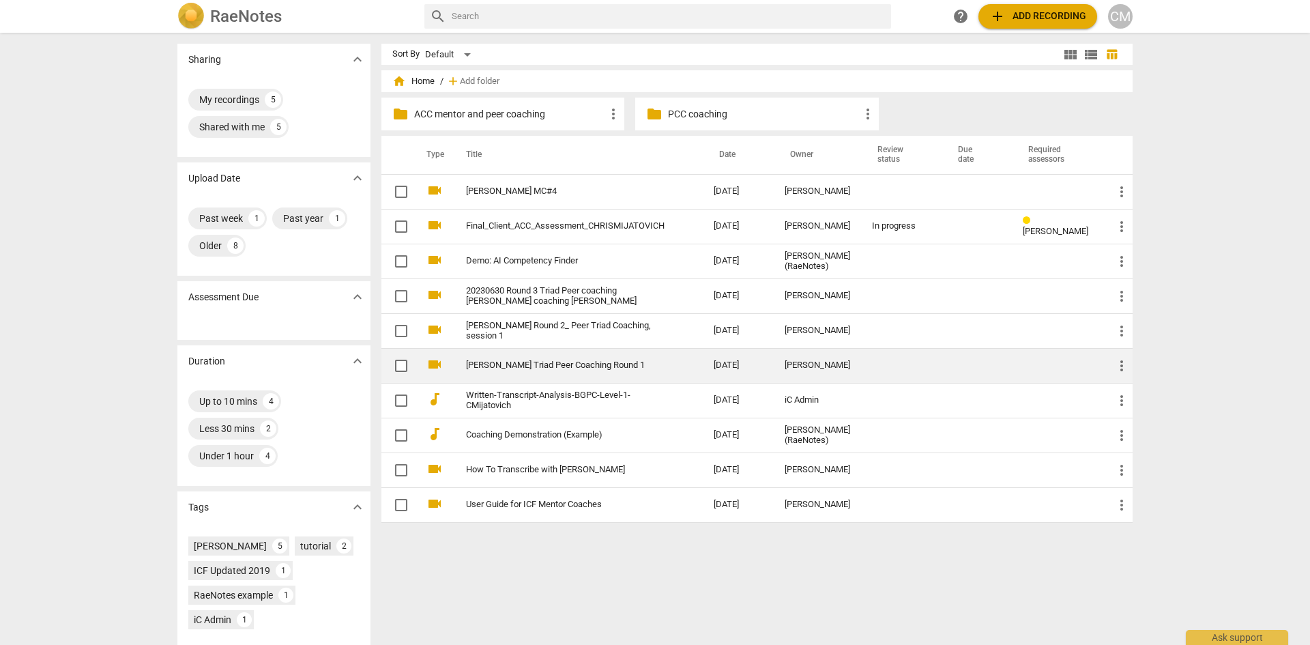
click at [618, 362] on link "[PERSON_NAME] Triad Peer Coaching Round 1" at bounding box center [565, 365] width 199 height 10
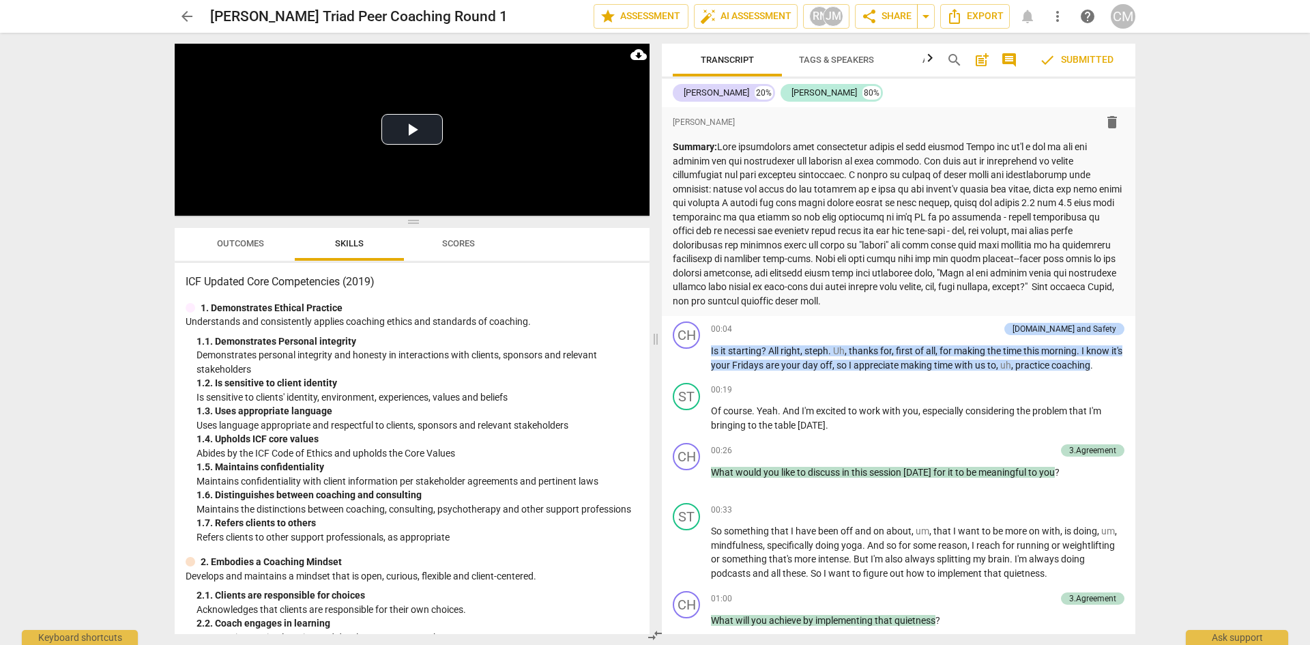
click at [248, 240] on span "Outcomes" at bounding box center [240, 243] width 47 height 10
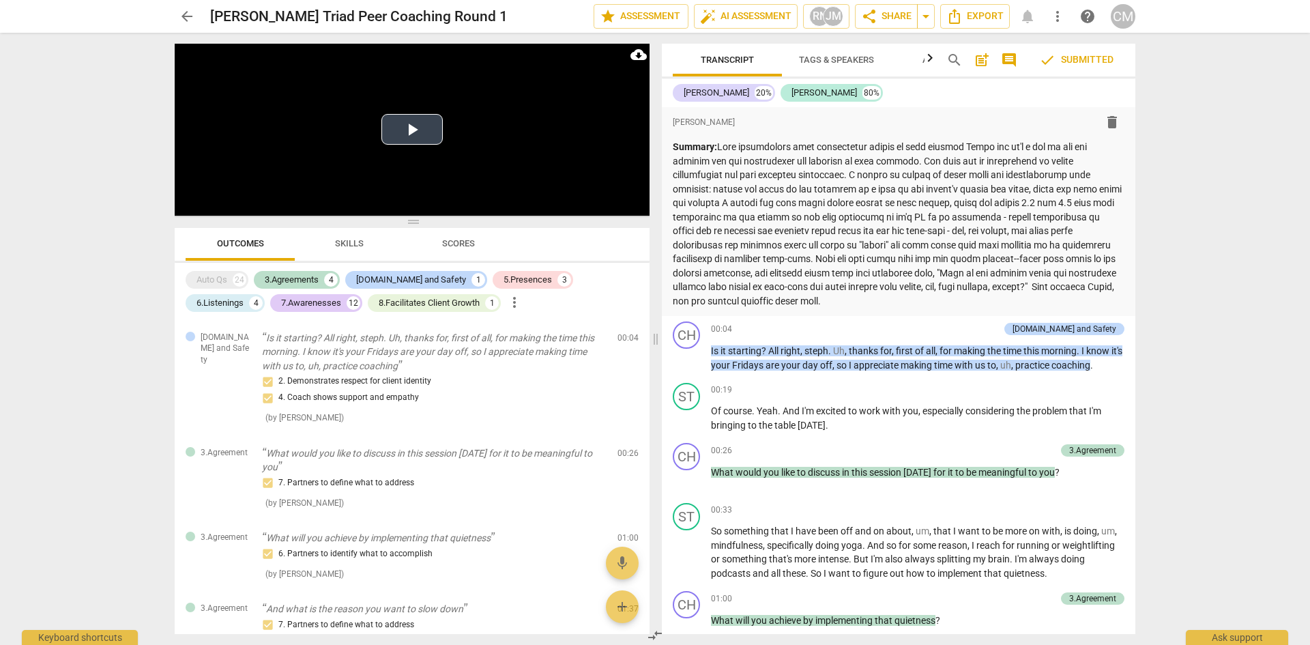
click at [419, 133] on button "Play Video" at bounding box center [411, 129] width 61 height 31
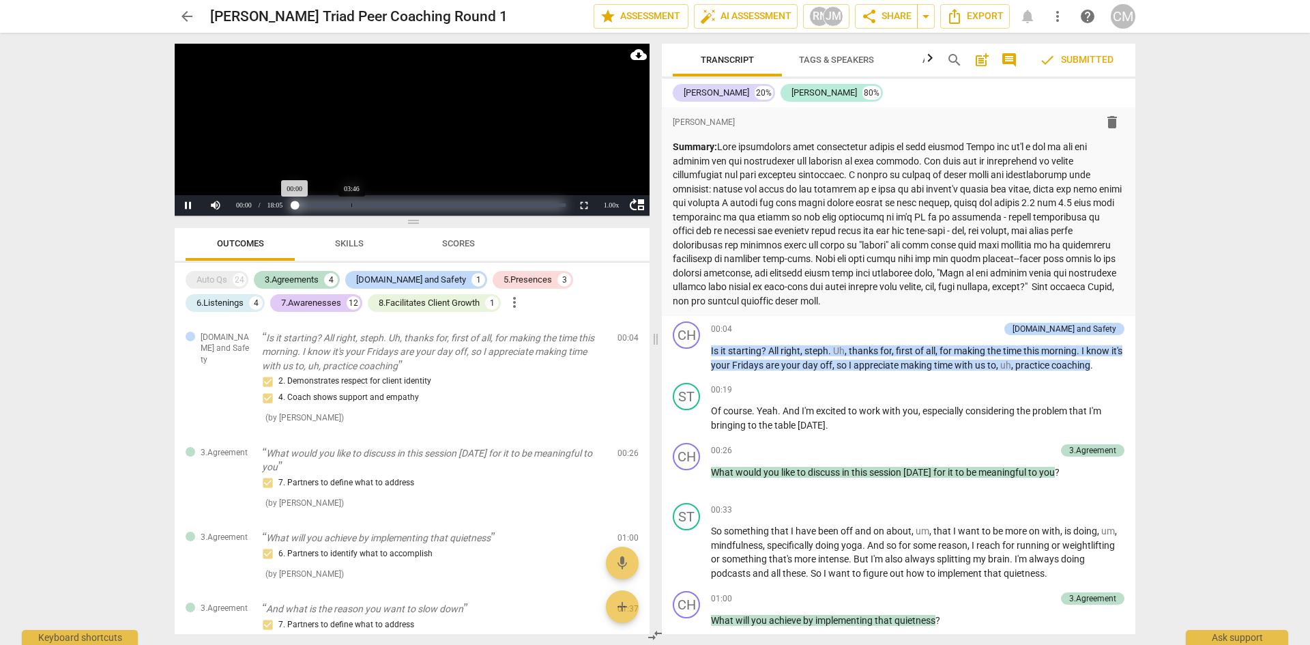
click at [351, 206] on div "Loaded : 0% Progress : 0.07%" at bounding box center [430, 204] width 271 height 3
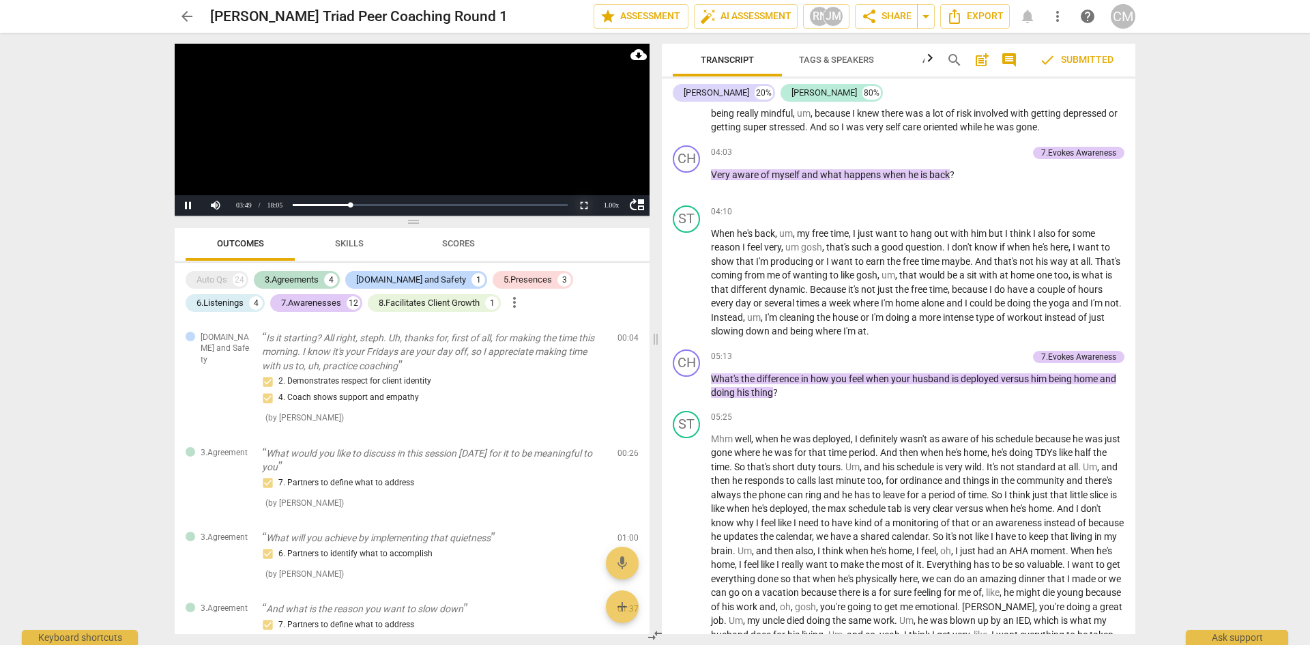
click at [585, 207] on button "Non-Fullscreen" at bounding box center [583, 205] width 27 height 20
click at [395, 134] on video at bounding box center [412, 130] width 475 height 172
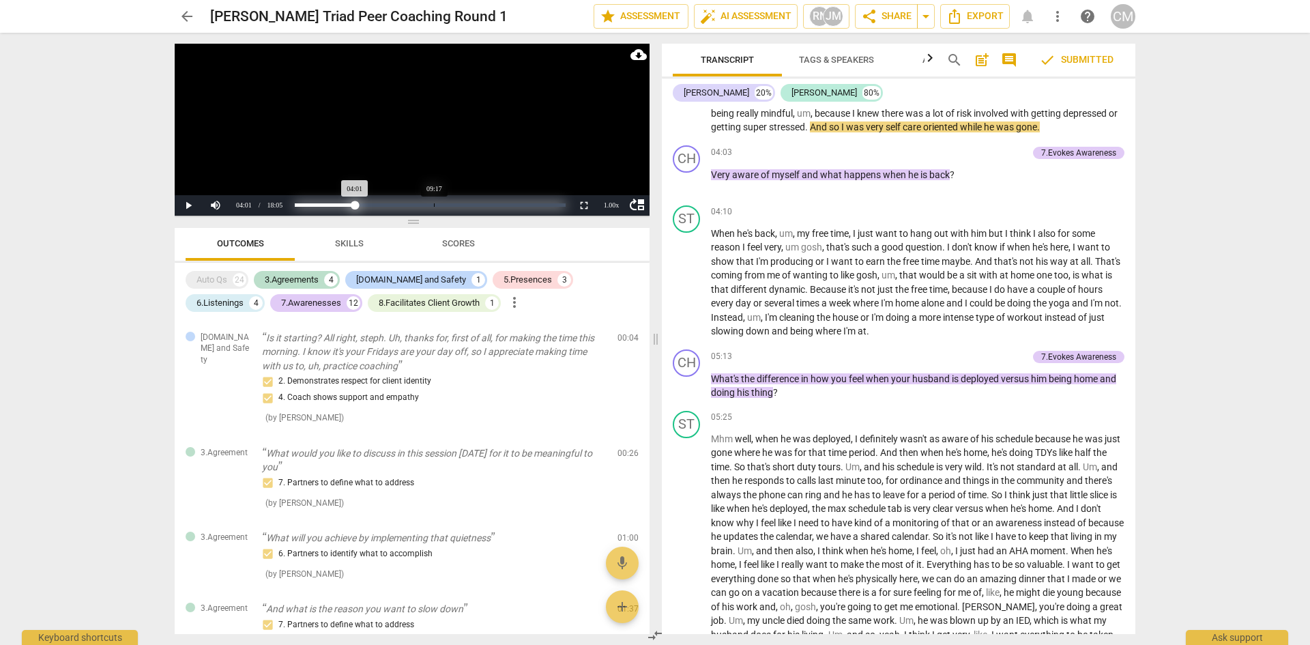
click at [435, 205] on div "Loaded : 0% Progress : 22.25%" at bounding box center [430, 204] width 271 height 3
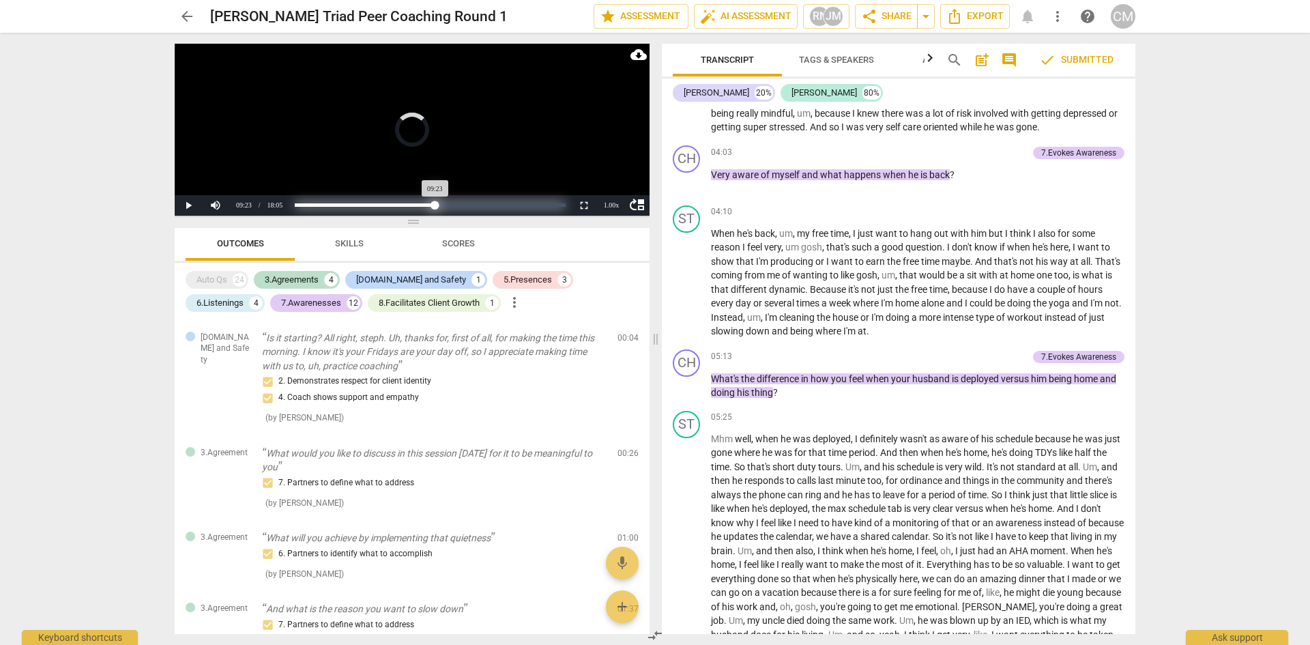
scroll to position [2395, 0]
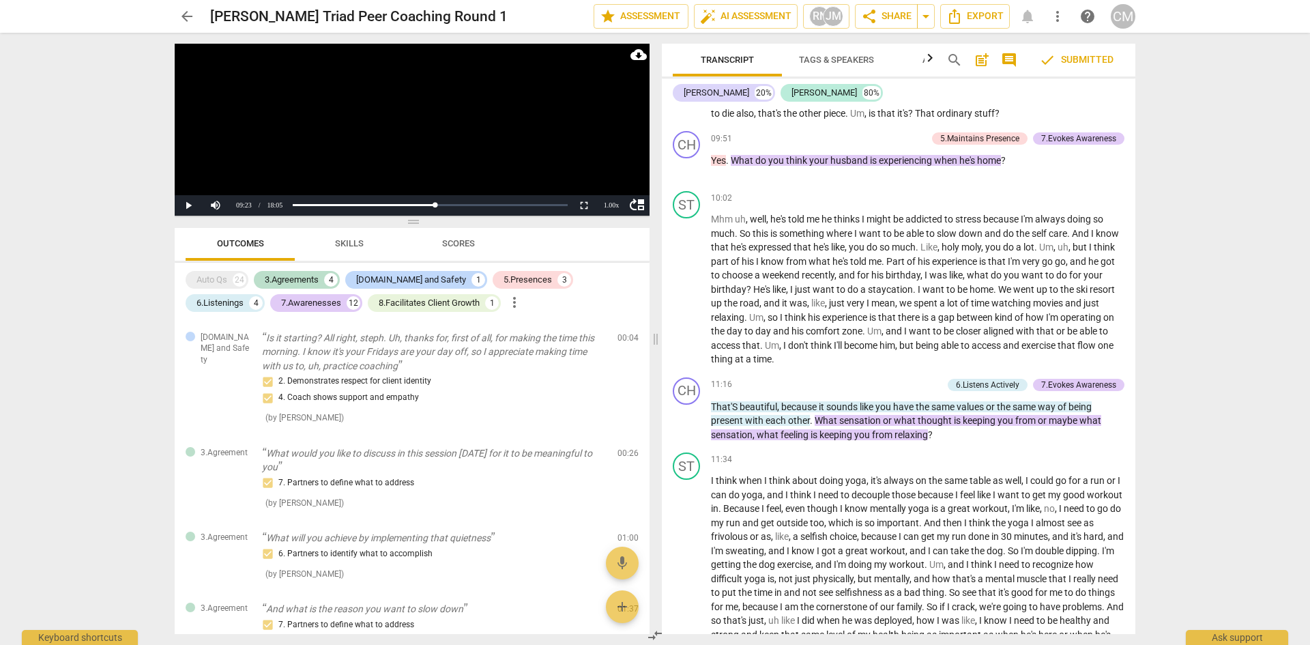
click at [184, 22] on span "arrow_back" at bounding box center [187, 16] width 16 height 16
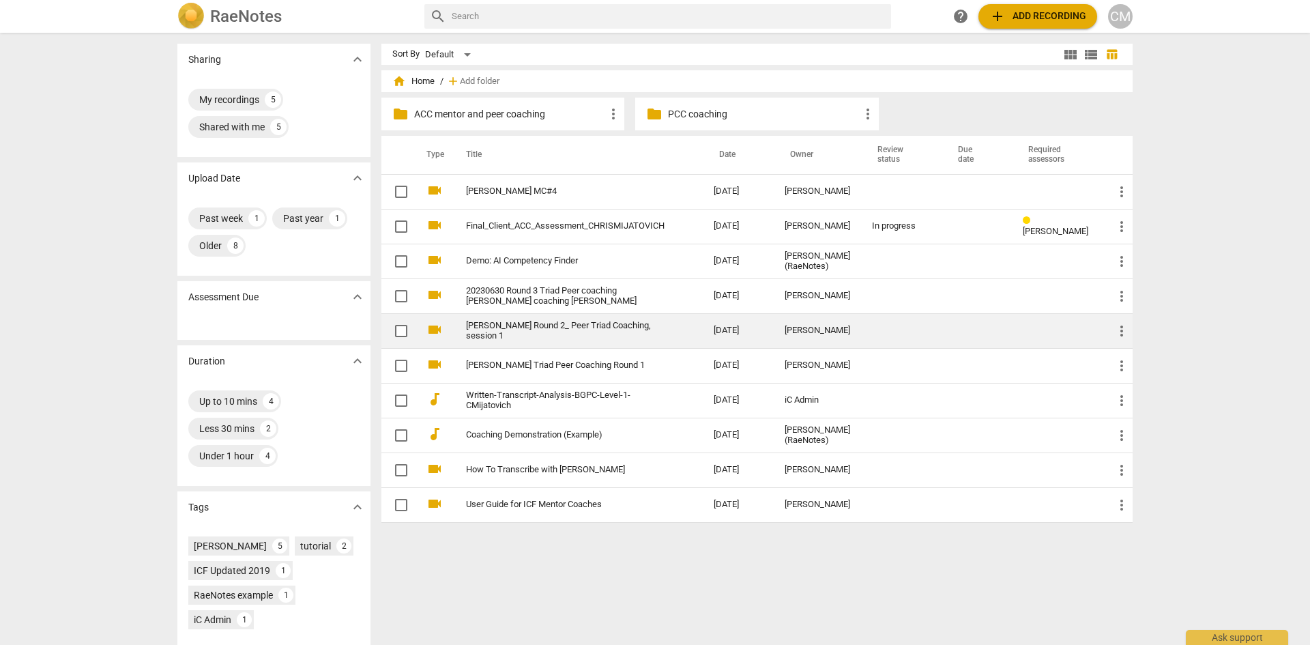
click at [543, 330] on link "[PERSON_NAME] Round 2_ Peer Triad Coaching, session 1" at bounding box center [565, 331] width 199 height 20
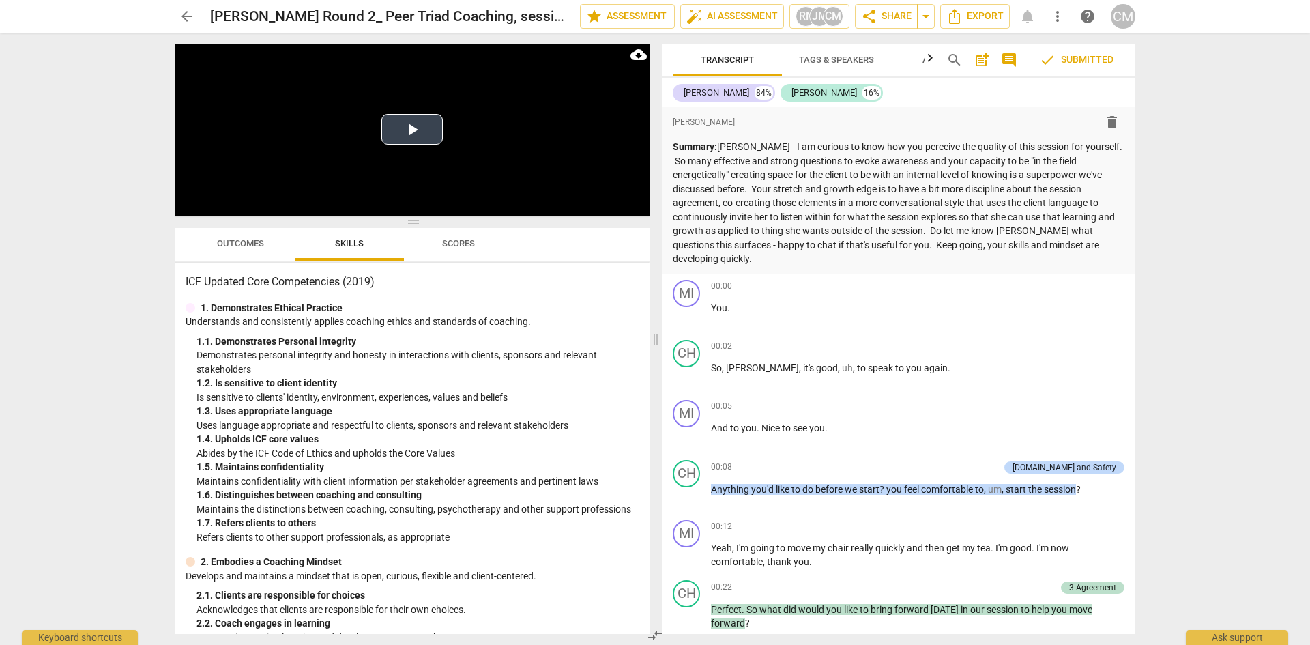
click at [409, 134] on button "Play Video" at bounding box center [411, 129] width 61 height 31
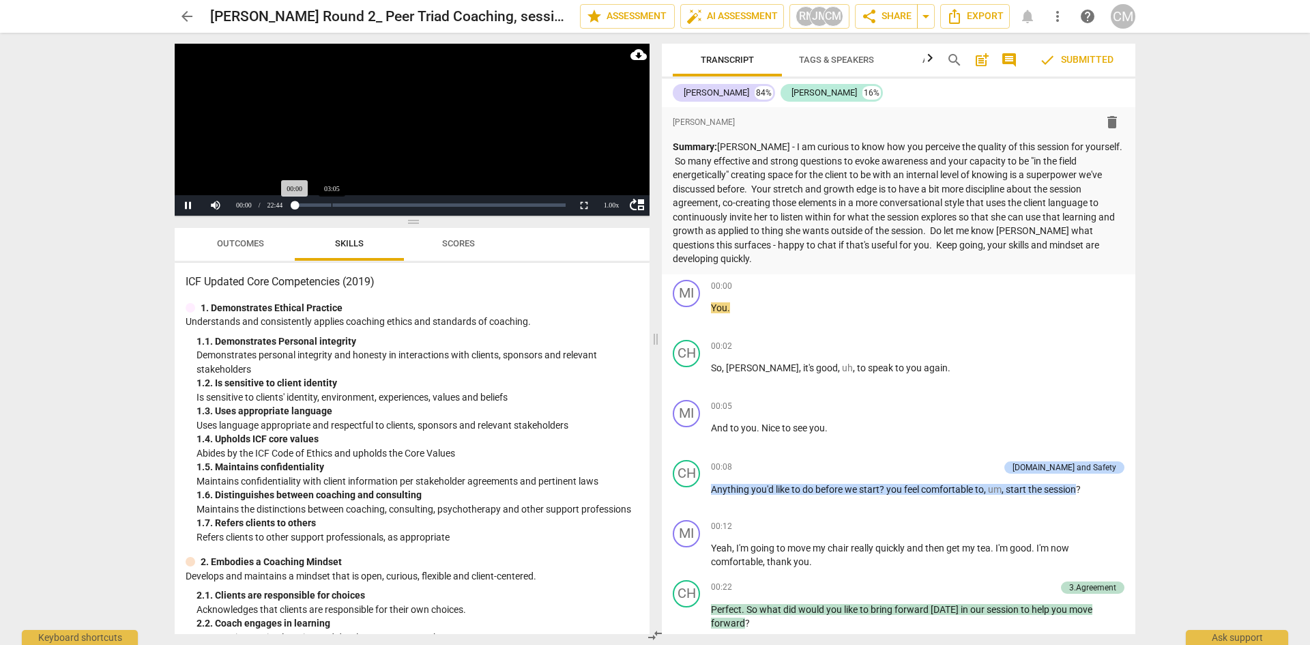
click at [332, 199] on div "Loaded : 0% Progress : 0.06%" at bounding box center [429, 205] width 281 height 20
click at [336, 204] on div "Loaded : 0% Progress : 0.09%" at bounding box center [430, 204] width 271 height 3
click at [588, 205] on button "Non-Fullscreen" at bounding box center [583, 205] width 27 height 20
click at [302, 103] on video at bounding box center [412, 130] width 475 height 172
click at [190, 25] on button "arrow_back" at bounding box center [187, 16] width 25 height 25
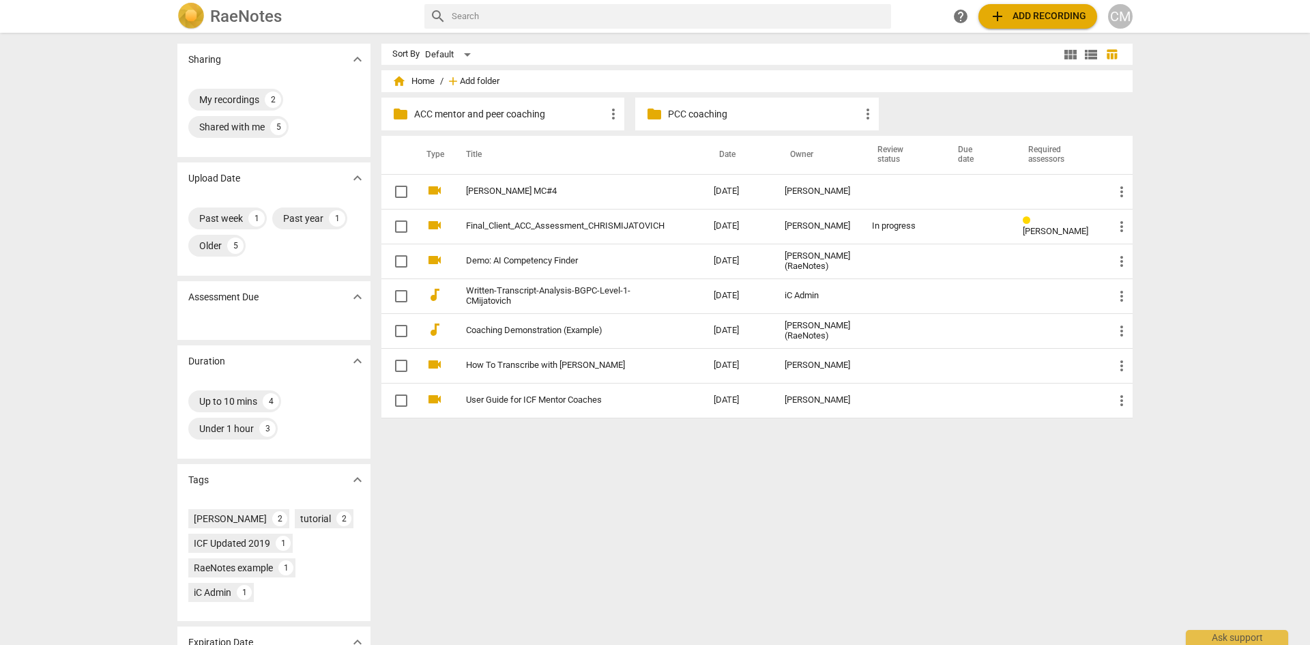
click at [487, 79] on span "Add folder" at bounding box center [480, 81] width 40 height 10
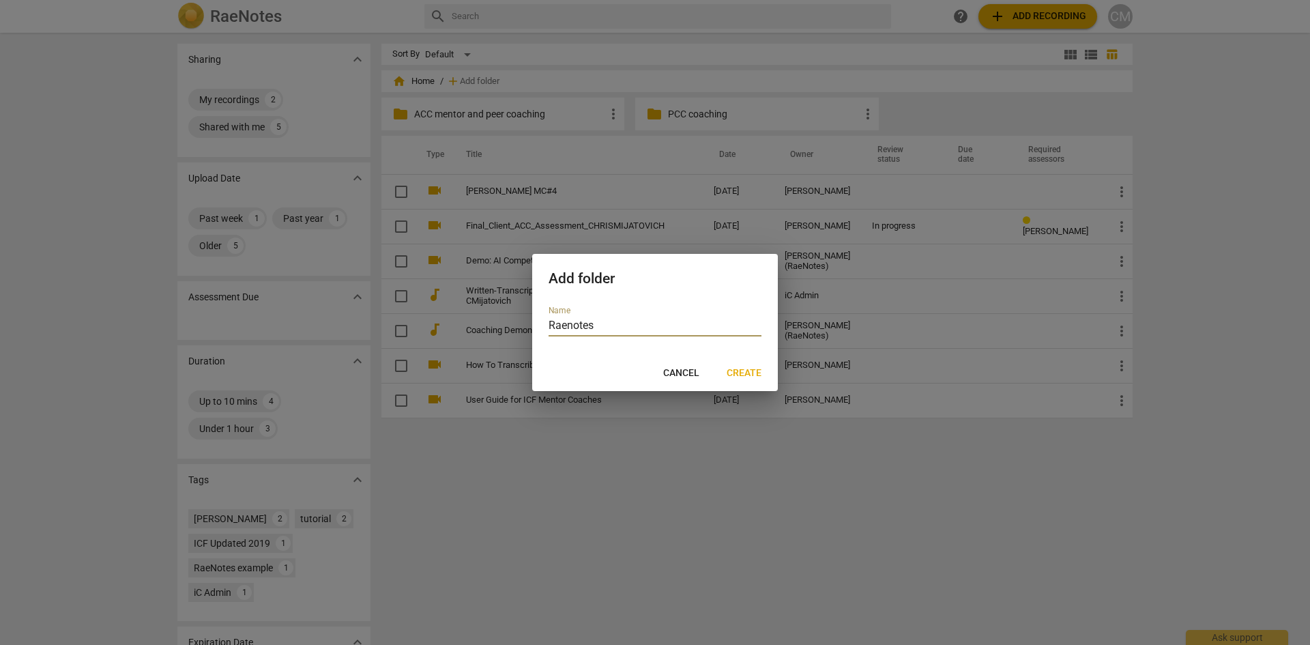
type input "Raenotes"
click at [754, 375] on span "Create" at bounding box center [744, 373] width 35 height 14
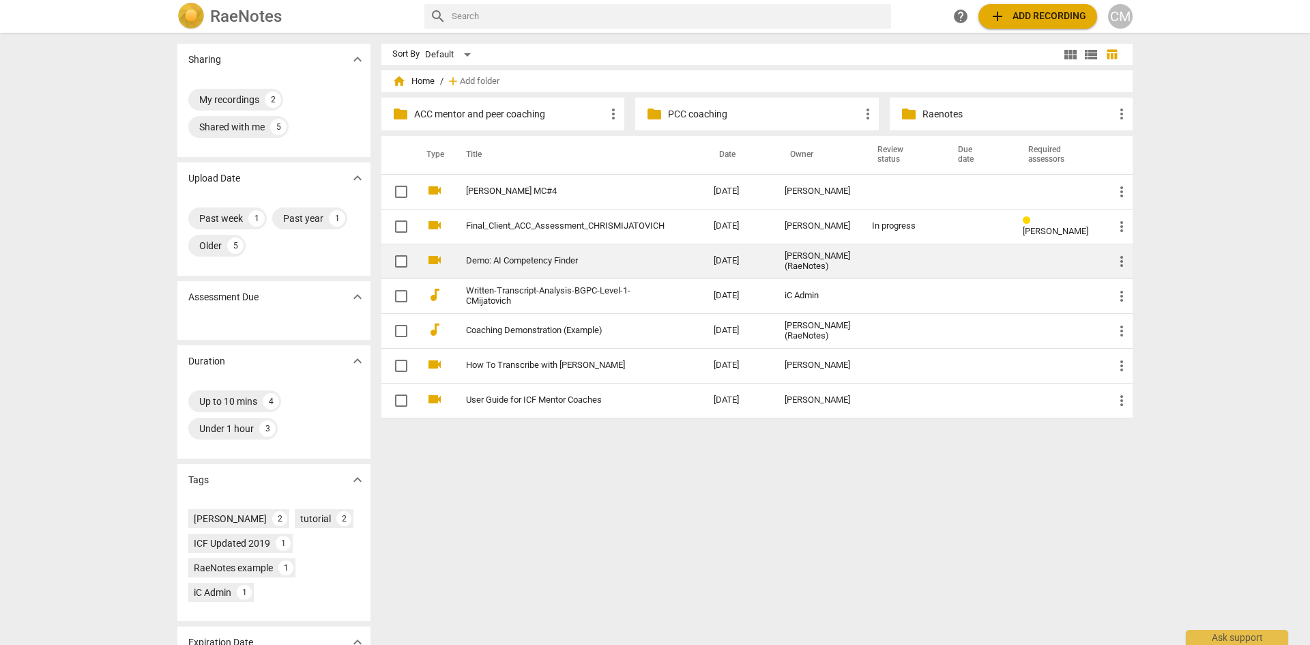
click at [403, 259] on input "checkbox" at bounding box center [401, 261] width 29 height 16
checkbox input "false"
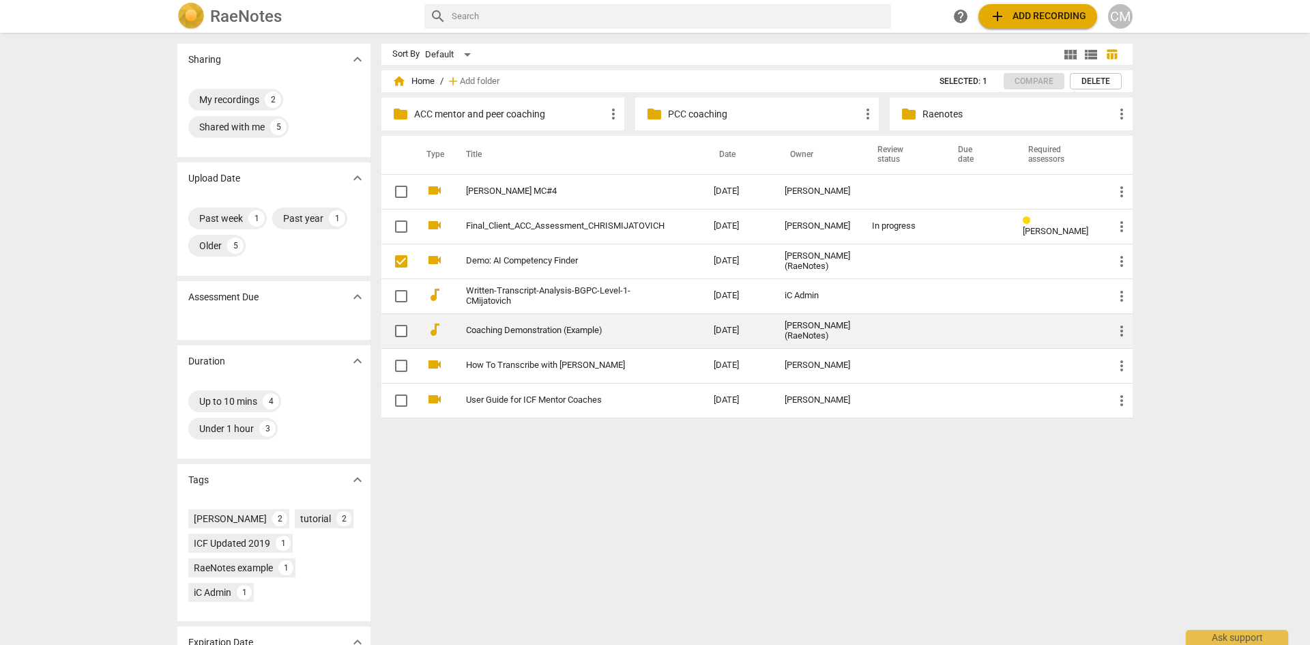
click at [400, 330] on input "checkbox" at bounding box center [401, 331] width 29 height 16
checkbox input "false"
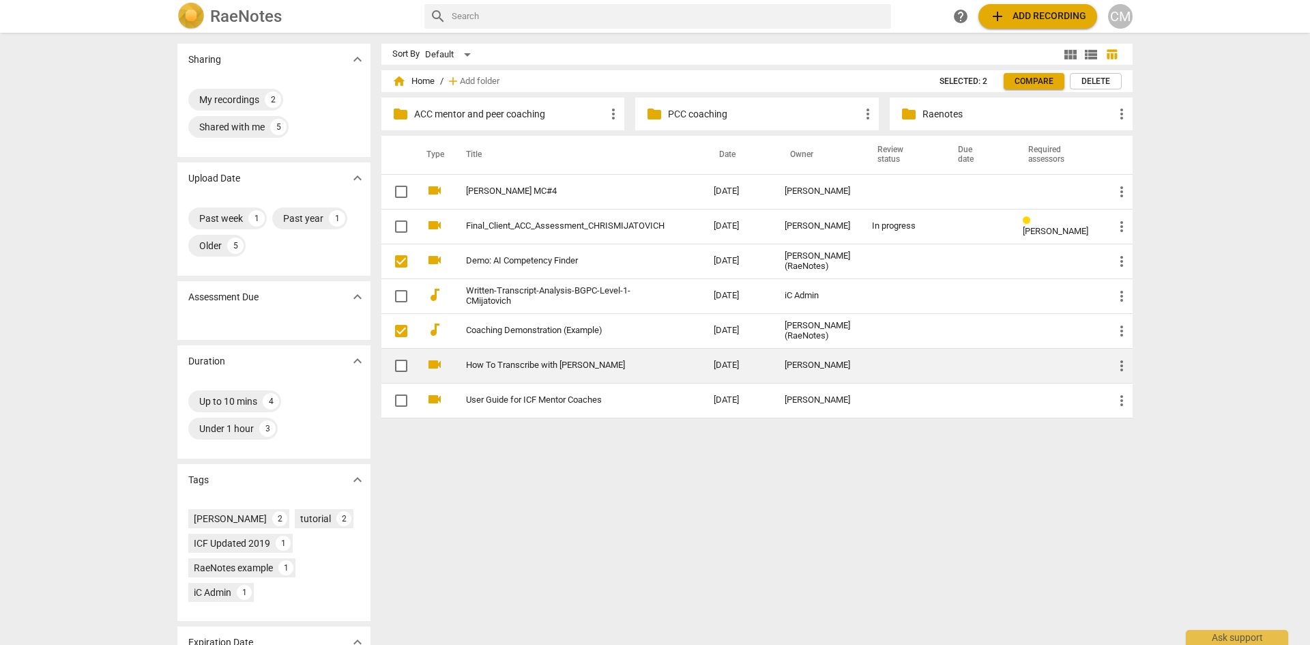
click at [403, 360] on input "checkbox" at bounding box center [401, 366] width 29 height 16
checkbox input "false"
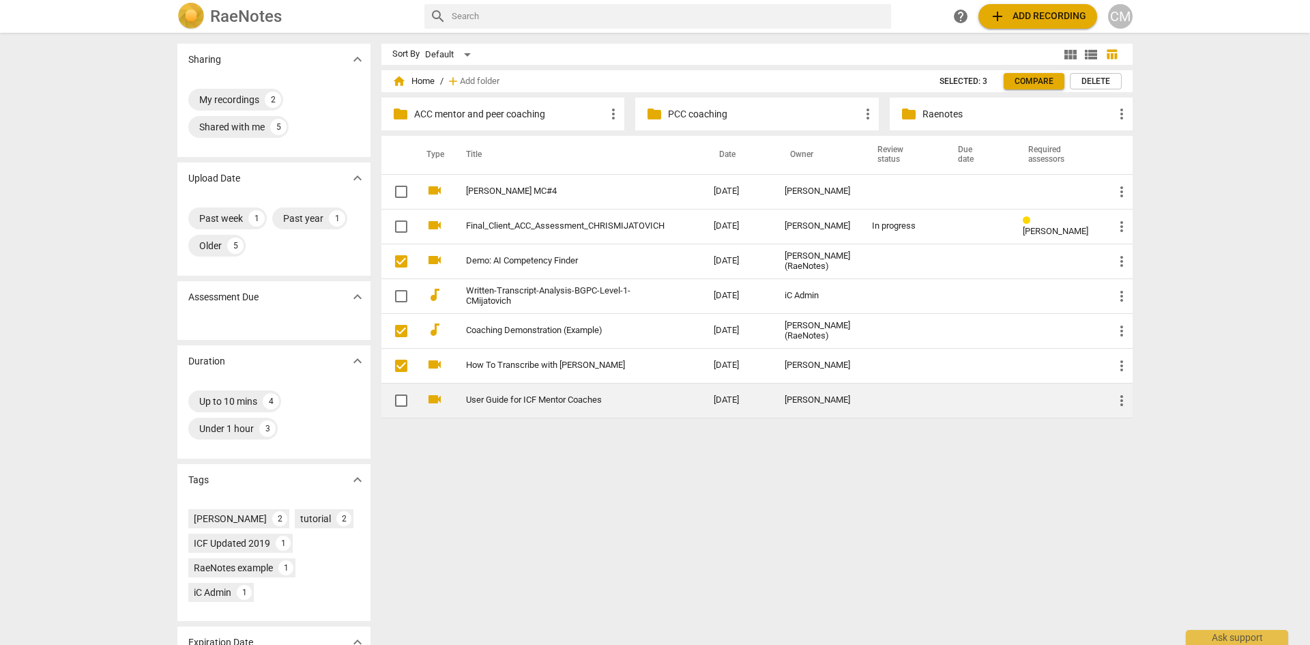
click at [401, 399] on input "checkbox" at bounding box center [401, 400] width 29 height 16
checkbox input "false"
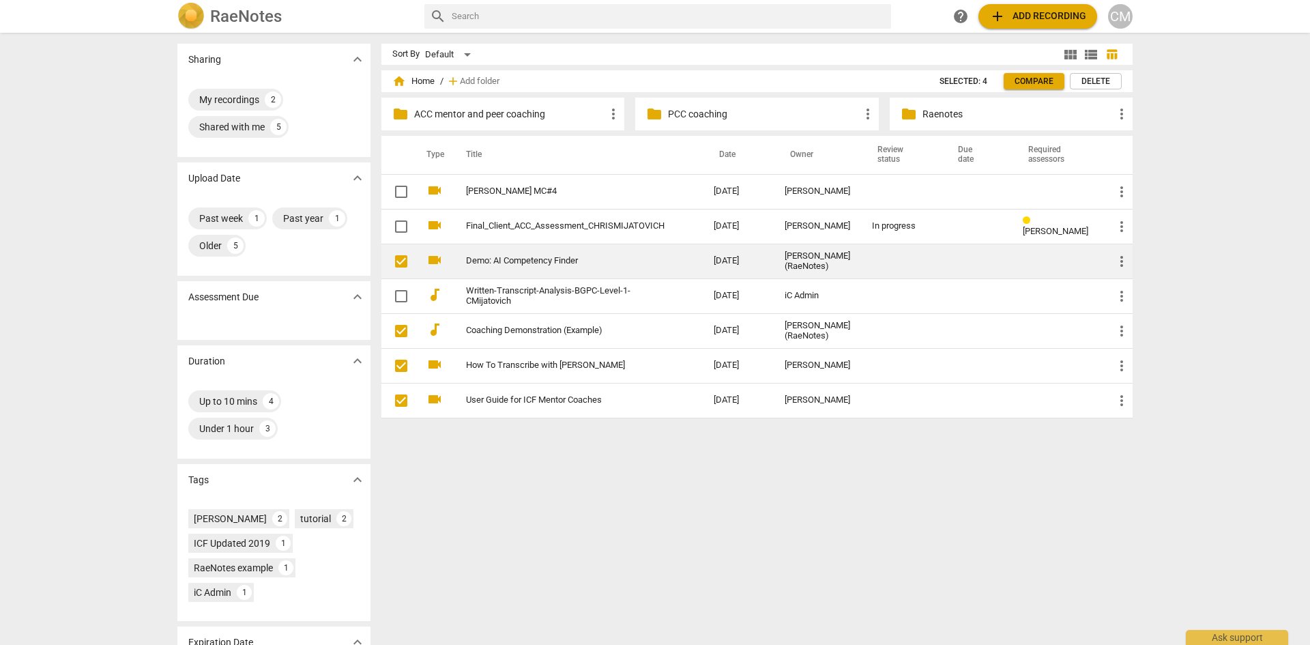
click at [399, 268] on input "checkbox" at bounding box center [401, 261] width 29 height 16
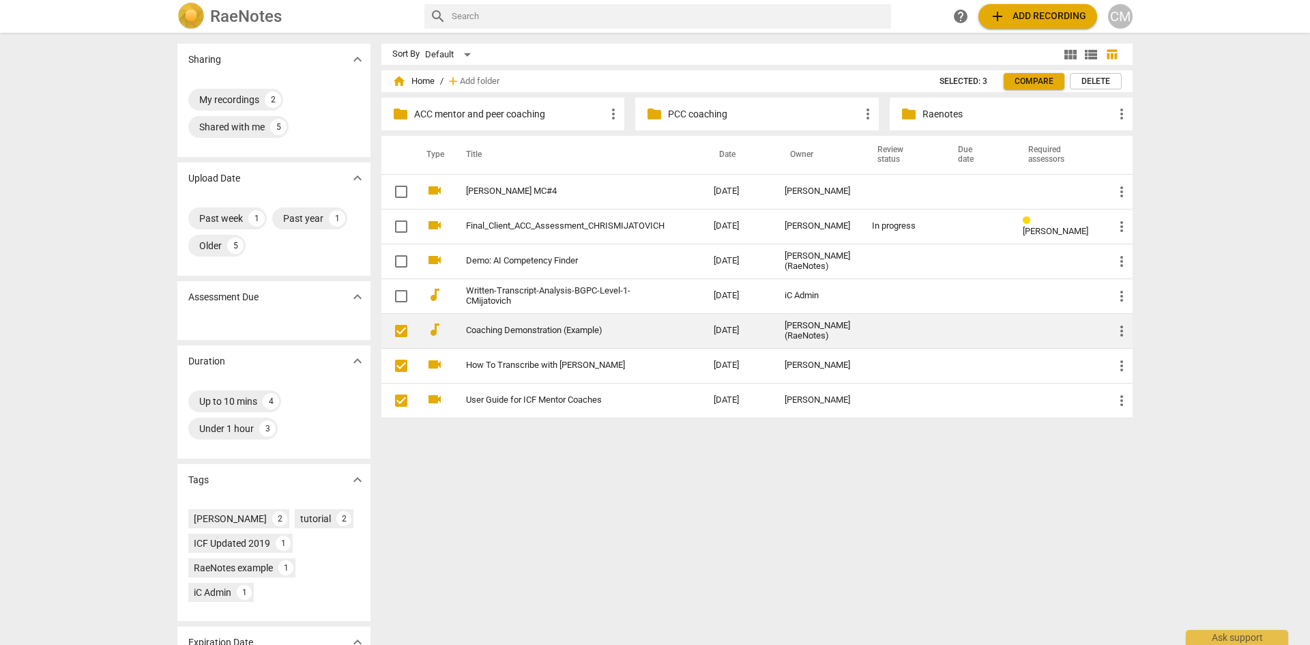
click at [397, 331] on input "checkbox" at bounding box center [401, 331] width 29 height 16
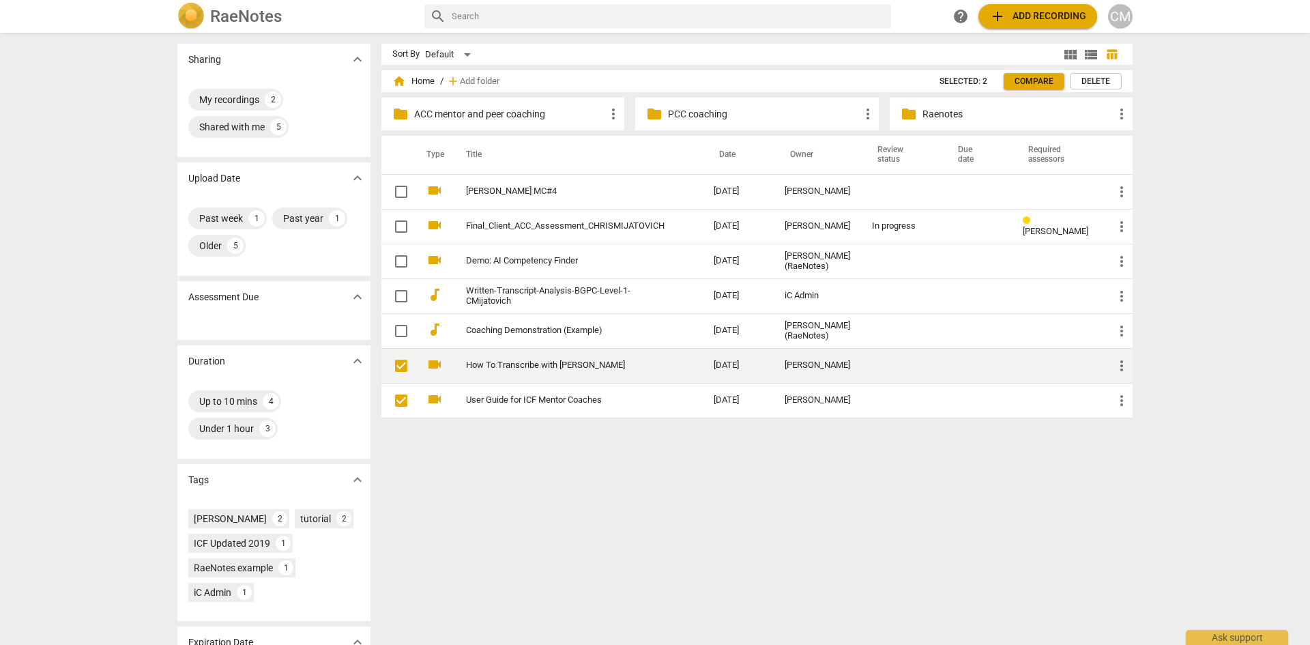
click at [403, 358] on input "checkbox" at bounding box center [401, 366] width 29 height 16
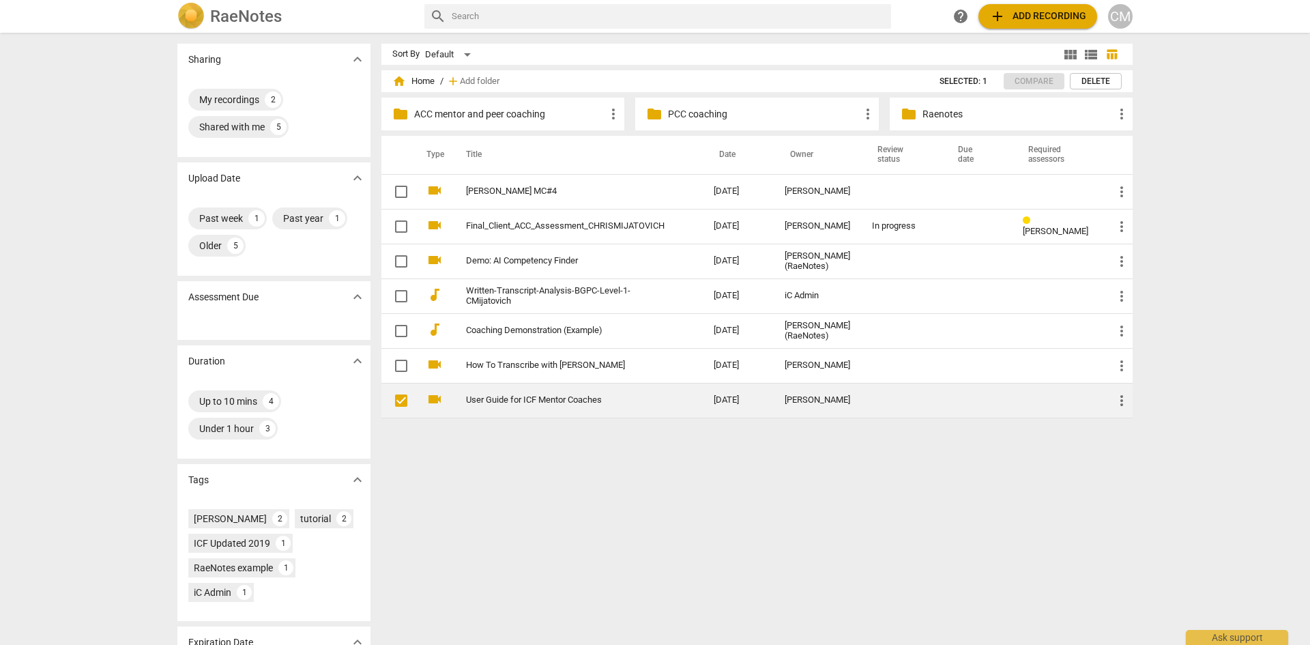
click at [403, 399] on input "checkbox" at bounding box center [401, 400] width 29 height 16
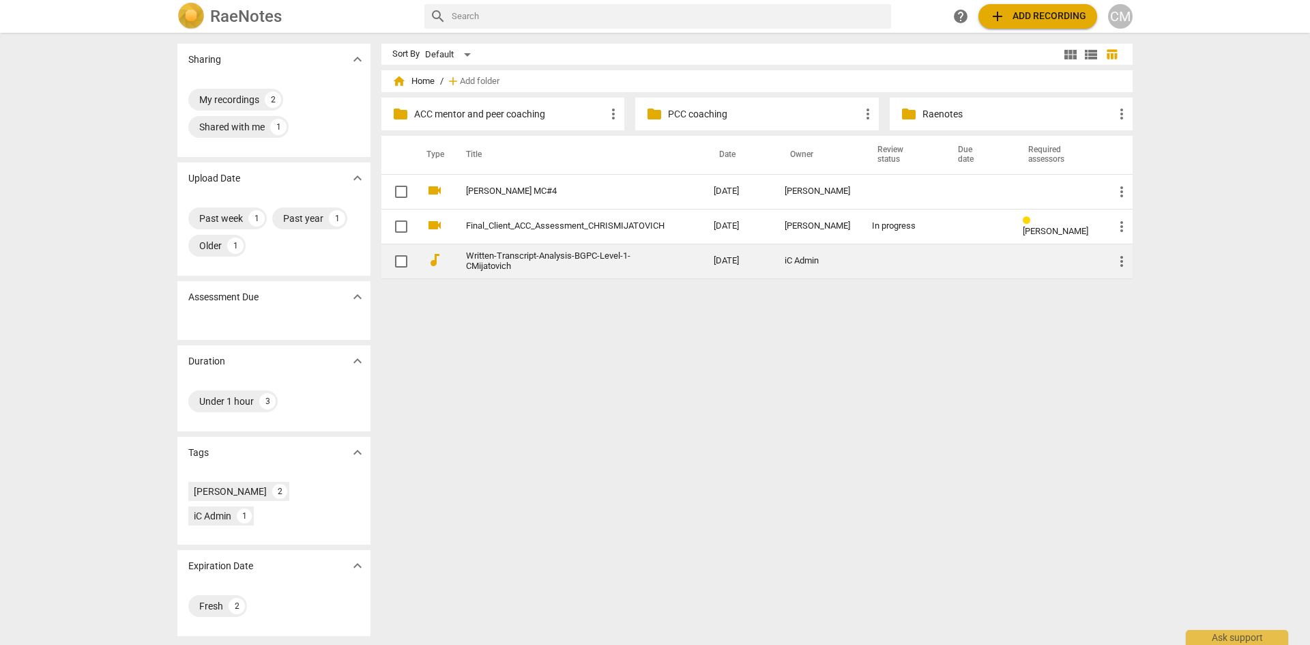
click at [563, 259] on link "Written-Transcript-Analysis-BGPC-Level-1-CMijatovich" at bounding box center [565, 261] width 199 height 20
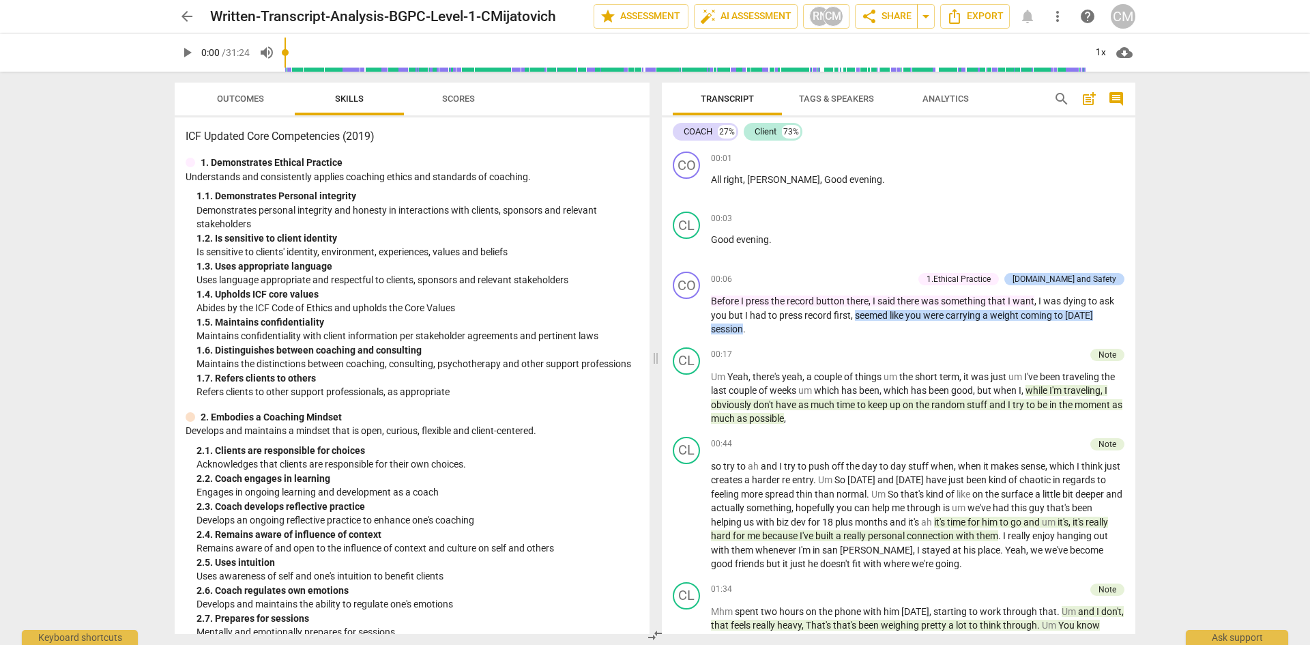
click at [250, 104] on span "Outcomes" at bounding box center [241, 99] width 80 height 18
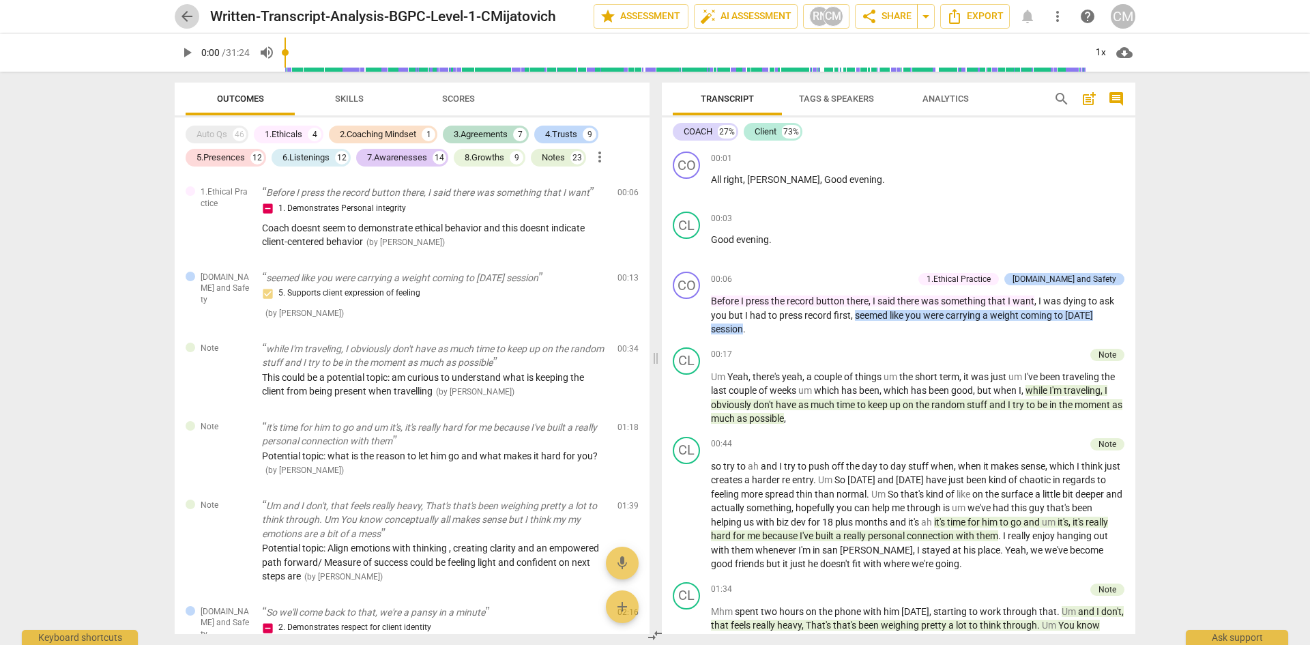
click at [192, 20] on span "arrow_back" at bounding box center [187, 16] width 16 height 16
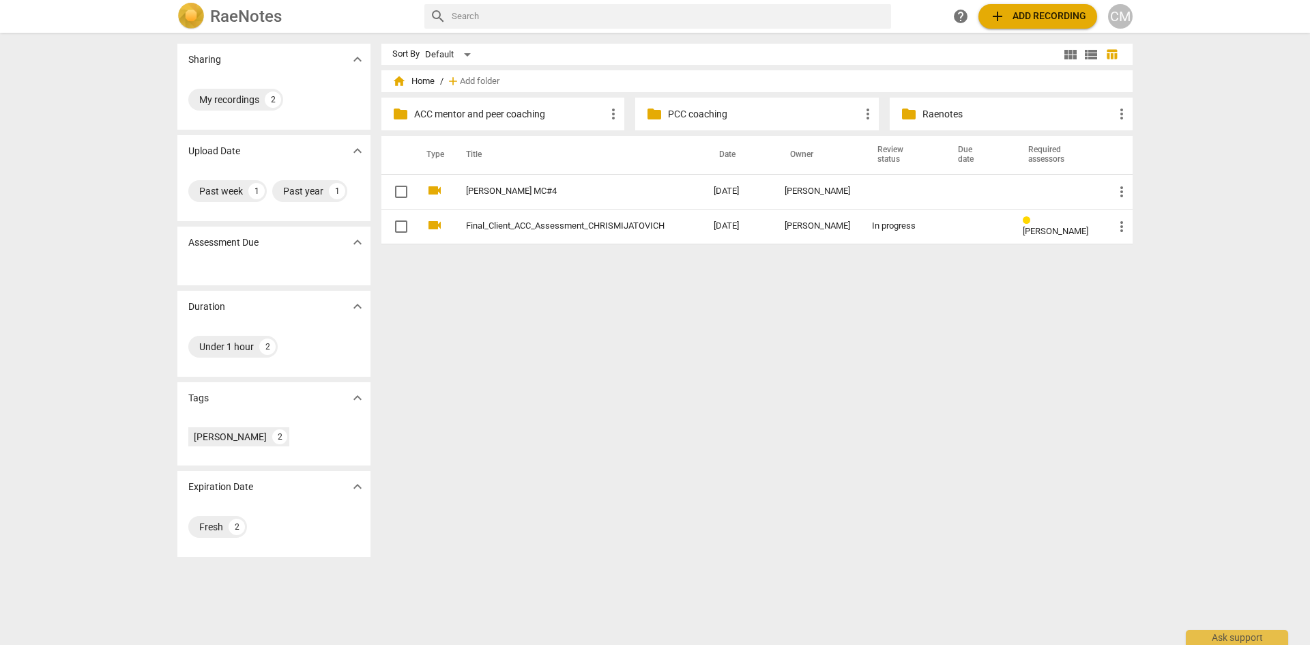
click at [656, 115] on span "folder" at bounding box center [654, 114] width 16 height 16
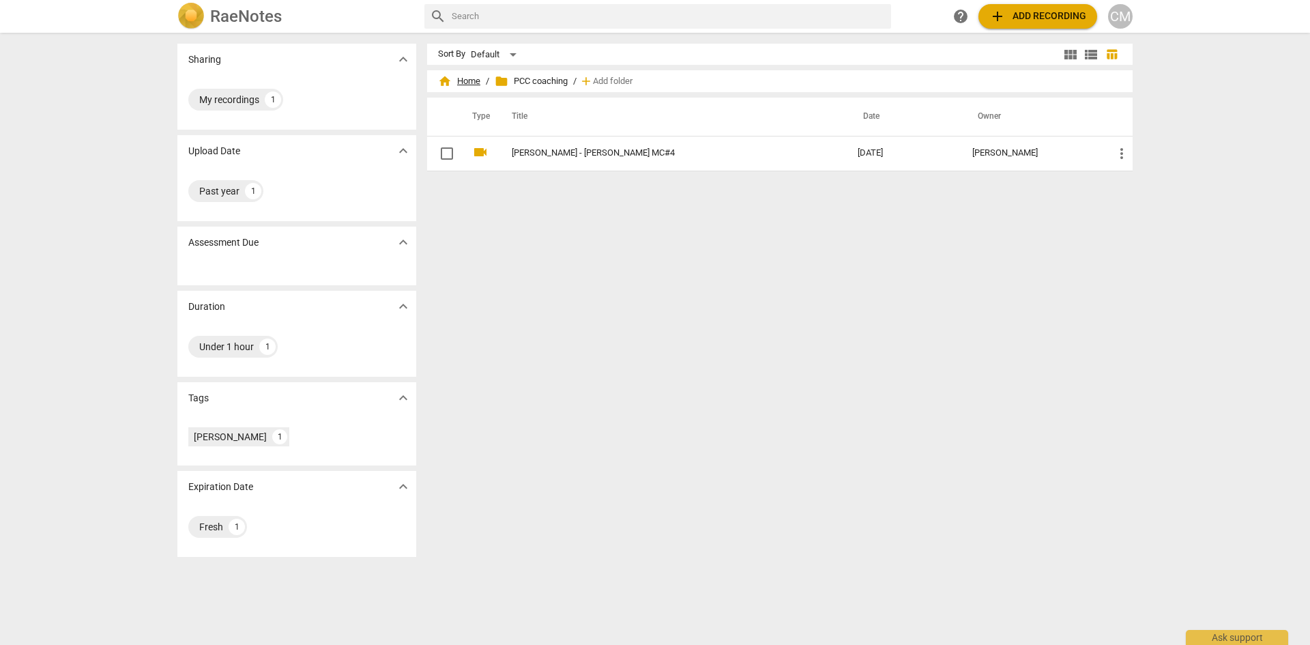
click at [445, 76] on span "home" at bounding box center [445, 81] width 14 height 14
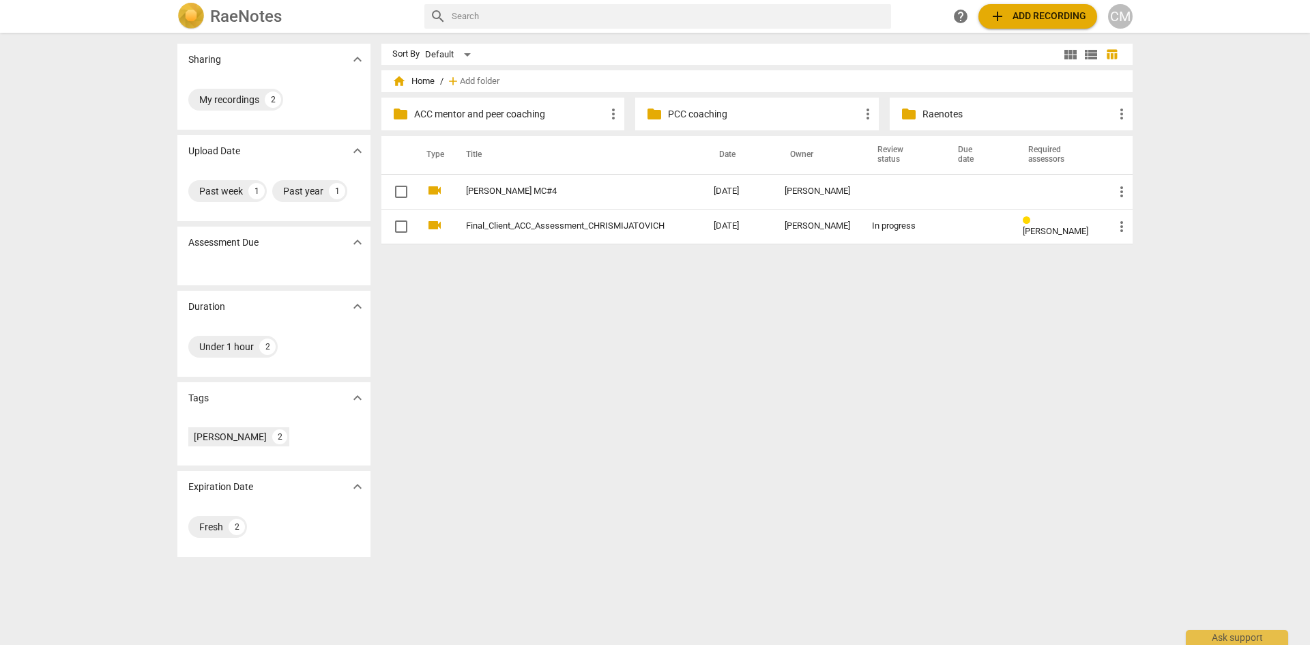
click at [510, 117] on p "ACC mentor and peer coaching" at bounding box center [509, 114] width 191 height 14
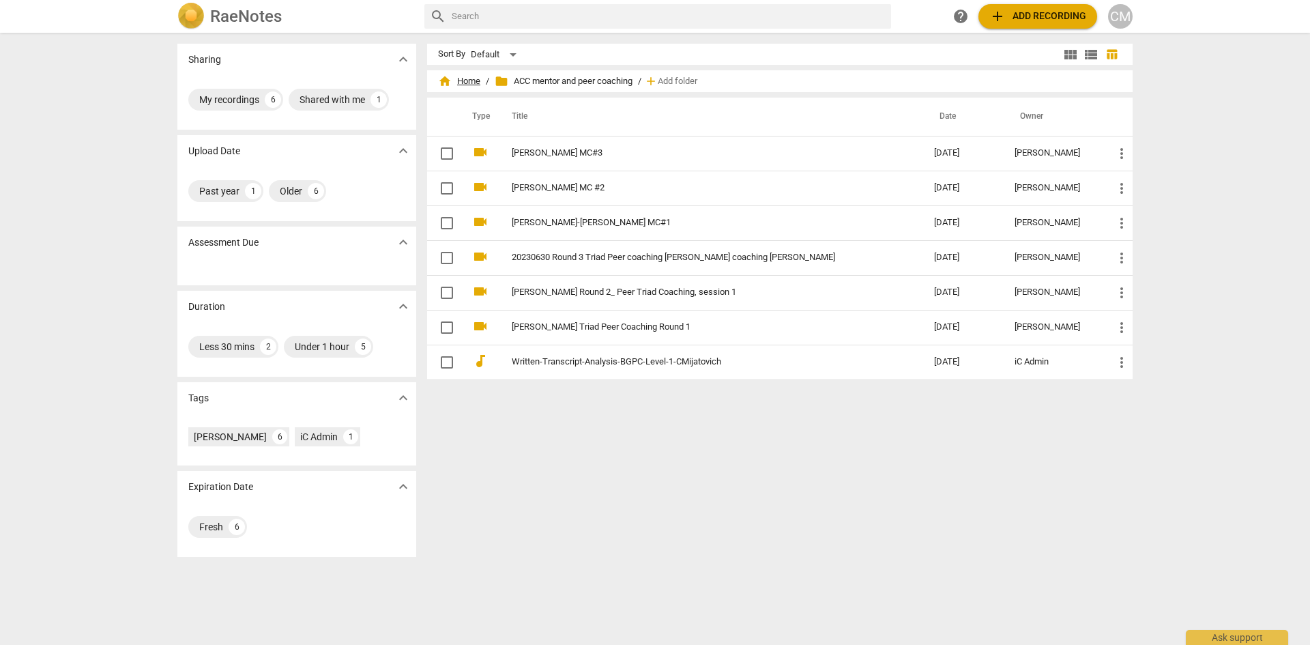
click at [460, 78] on span "home Home" at bounding box center [459, 81] width 42 height 14
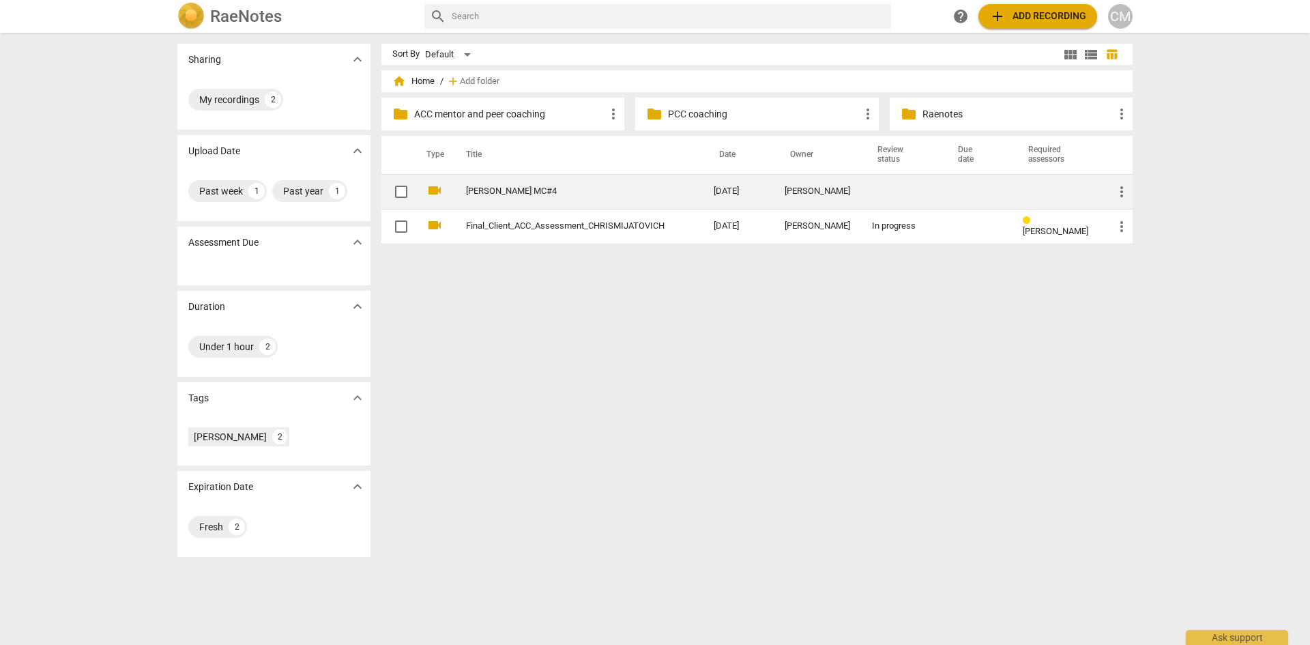
click at [571, 190] on link "[PERSON_NAME] MC#4" at bounding box center [565, 191] width 199 height 10
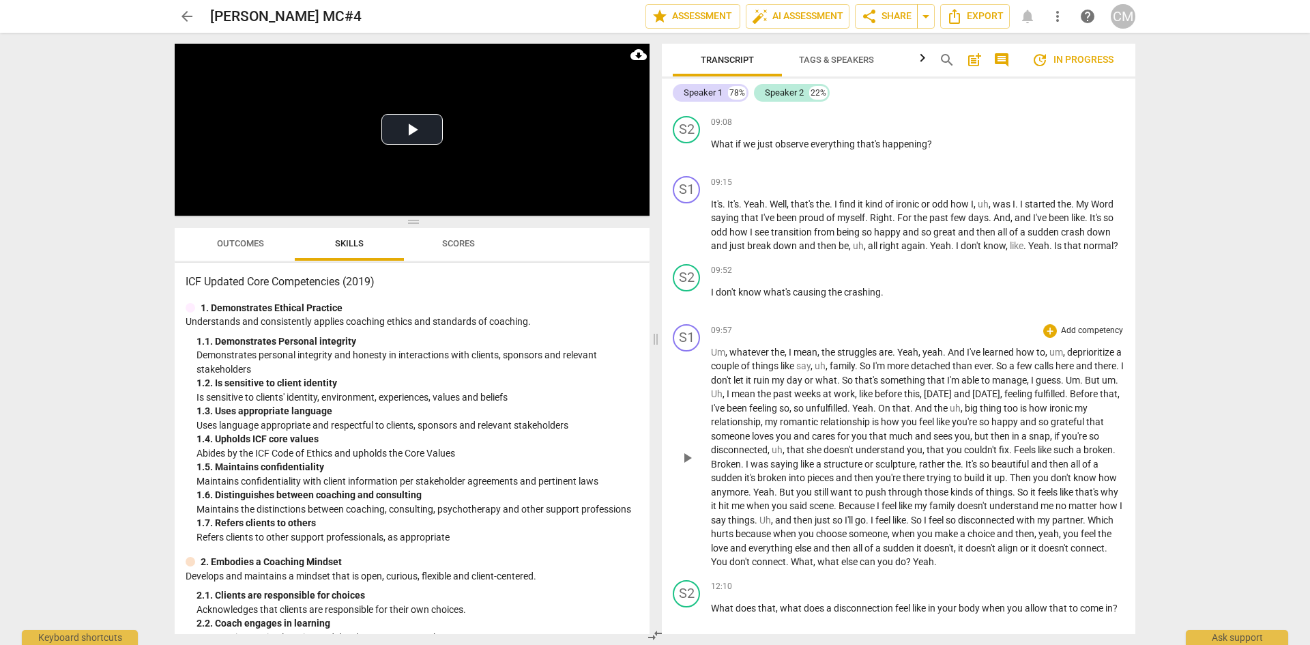
scroll to position [2388, 0]
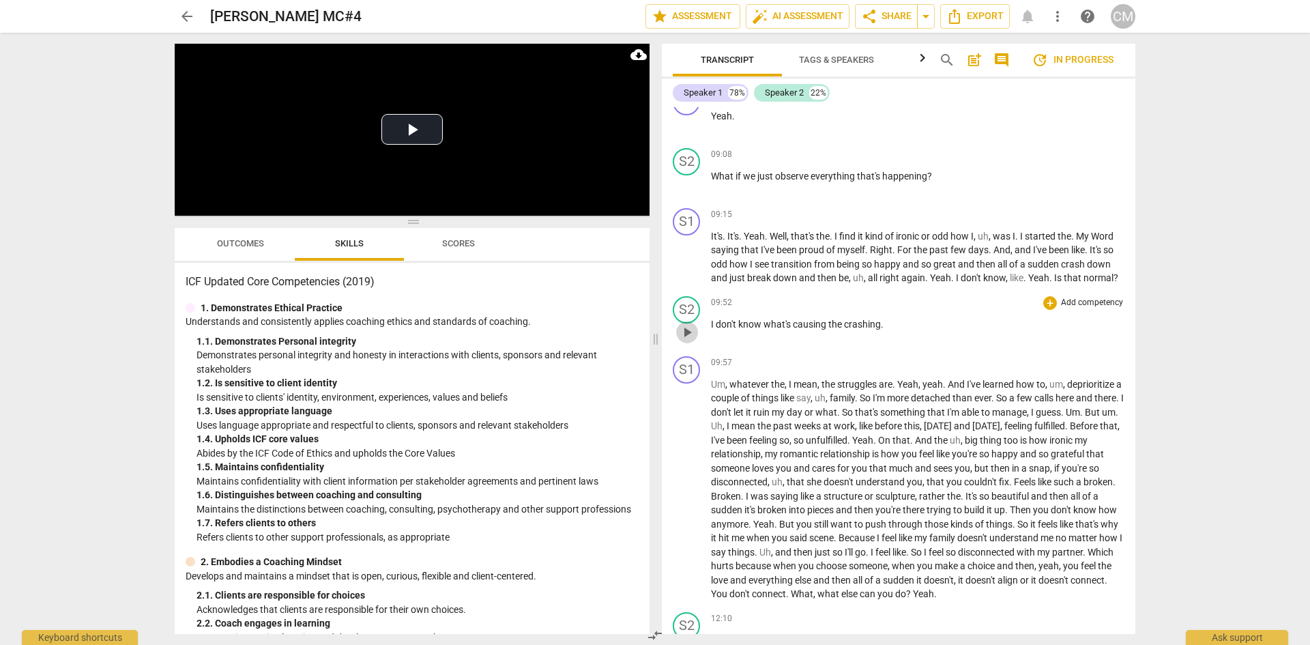
click at [681, 331] on span "play_arrow" at bounding box center [687, 332] width 16 height 16
click at [690, 333] on span "pause" at bounding box center [687, 332] width 16 height 16
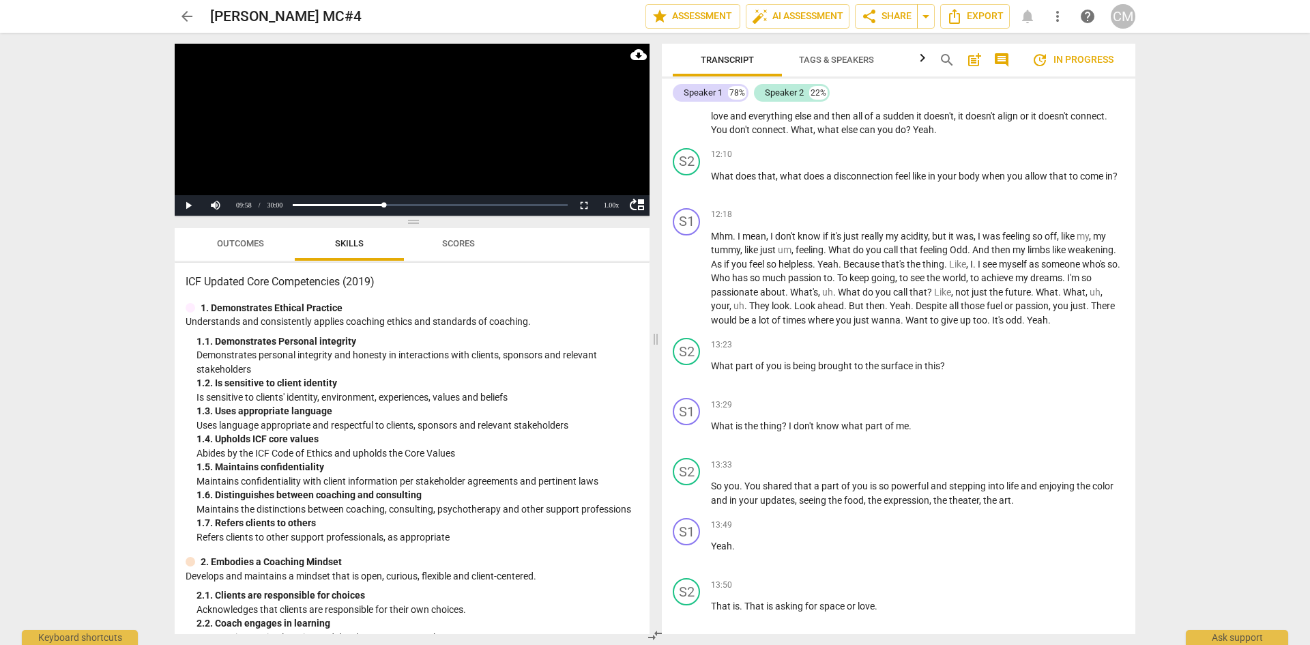
scroll to position [2345, 0]
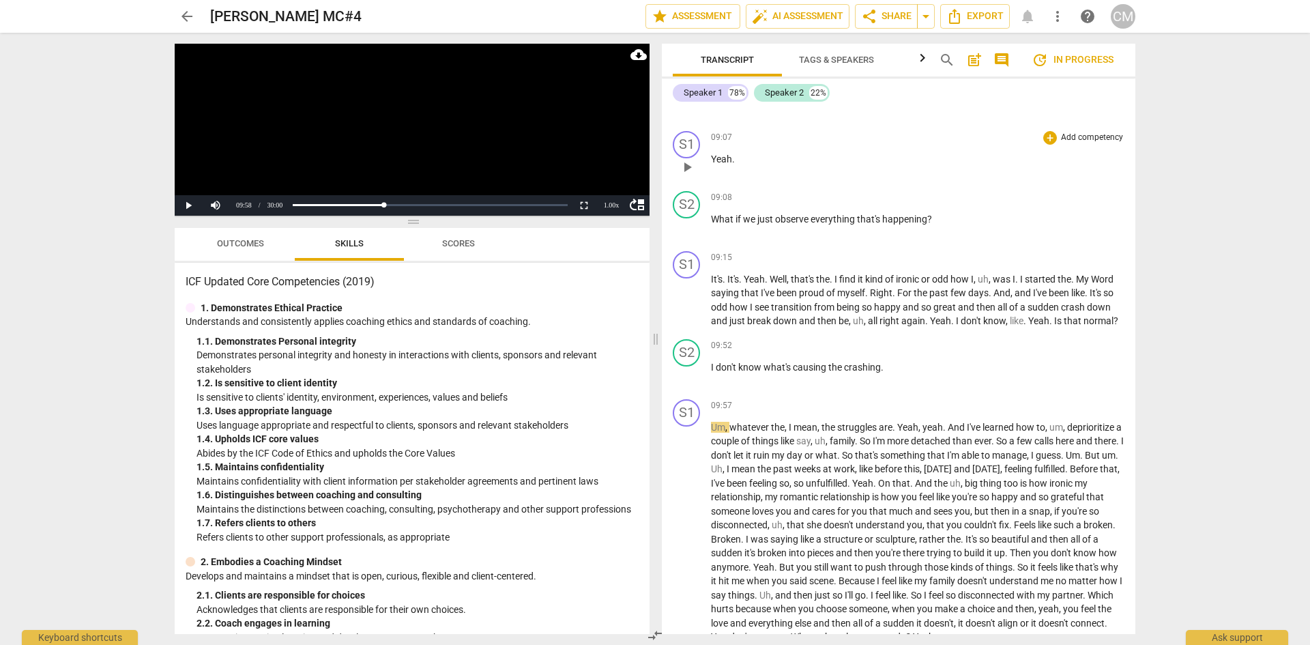
click at [692, 169] on span "play_arrow" at bounding box center [687, 167] width 16 height 16
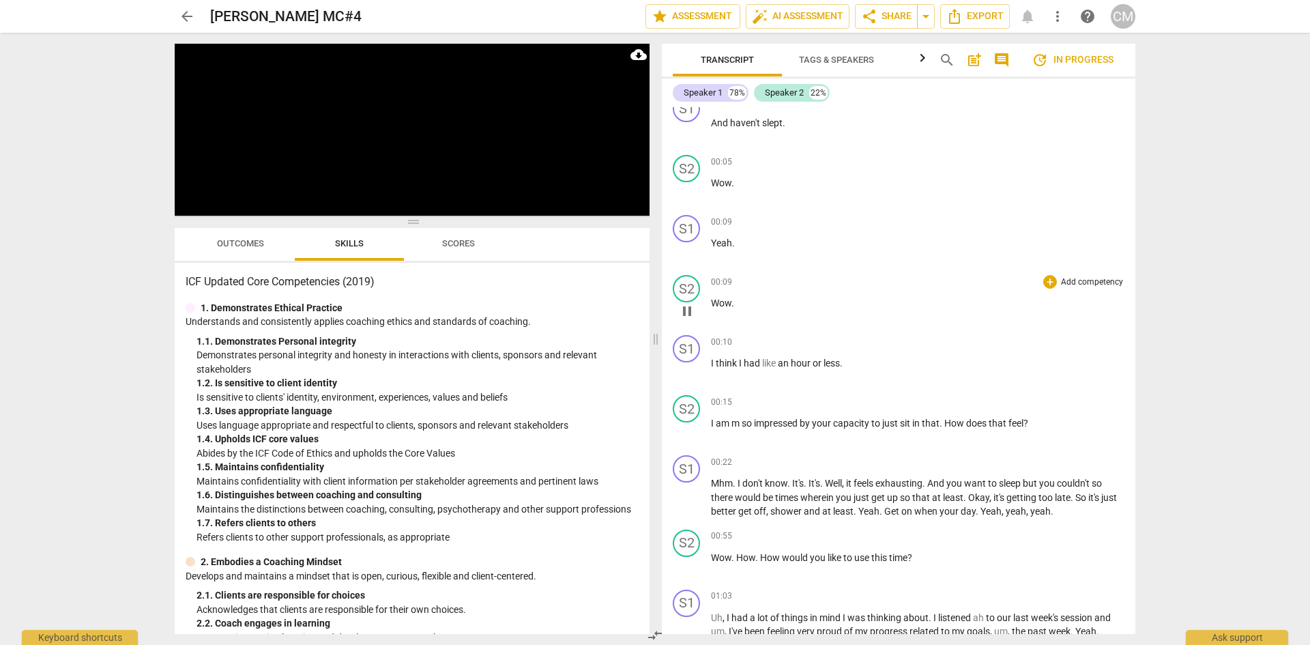
scroll to position [0, 0]
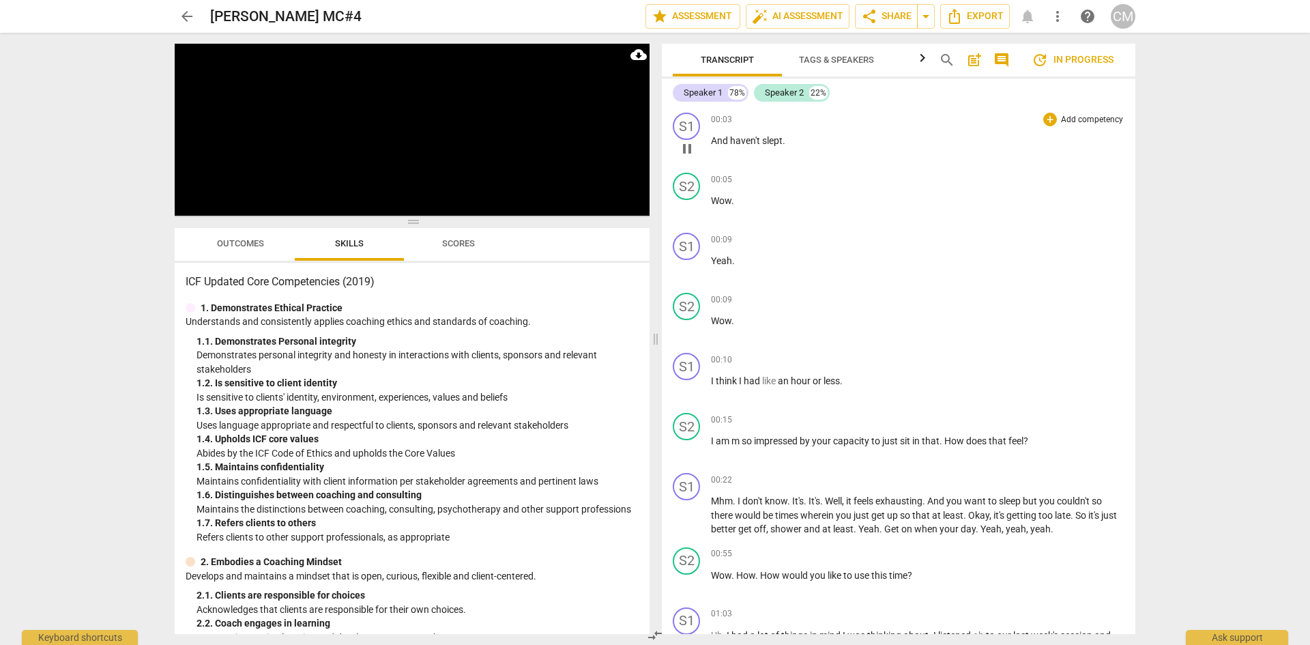
click at [686, 149] on span "pause" at bounding box center [687, 149] width 16 height 16
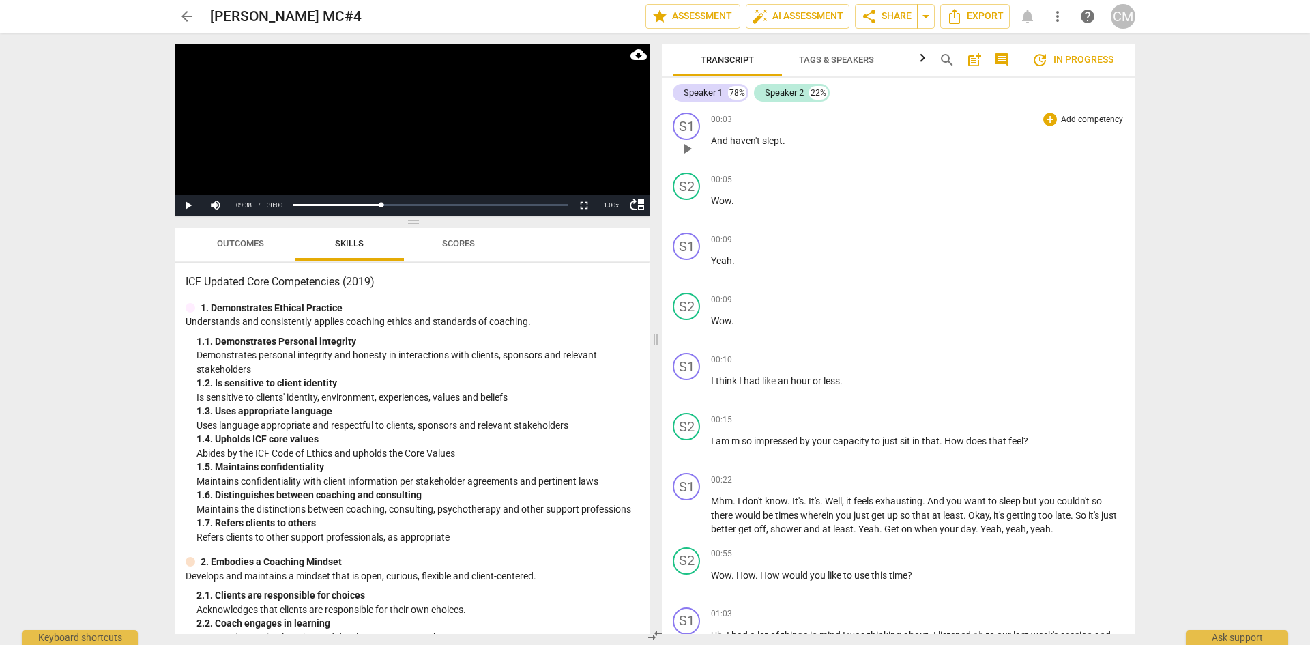
click at [686, 149] on span "play_arrow" at bounding box center [687, 149] width 16 height 16
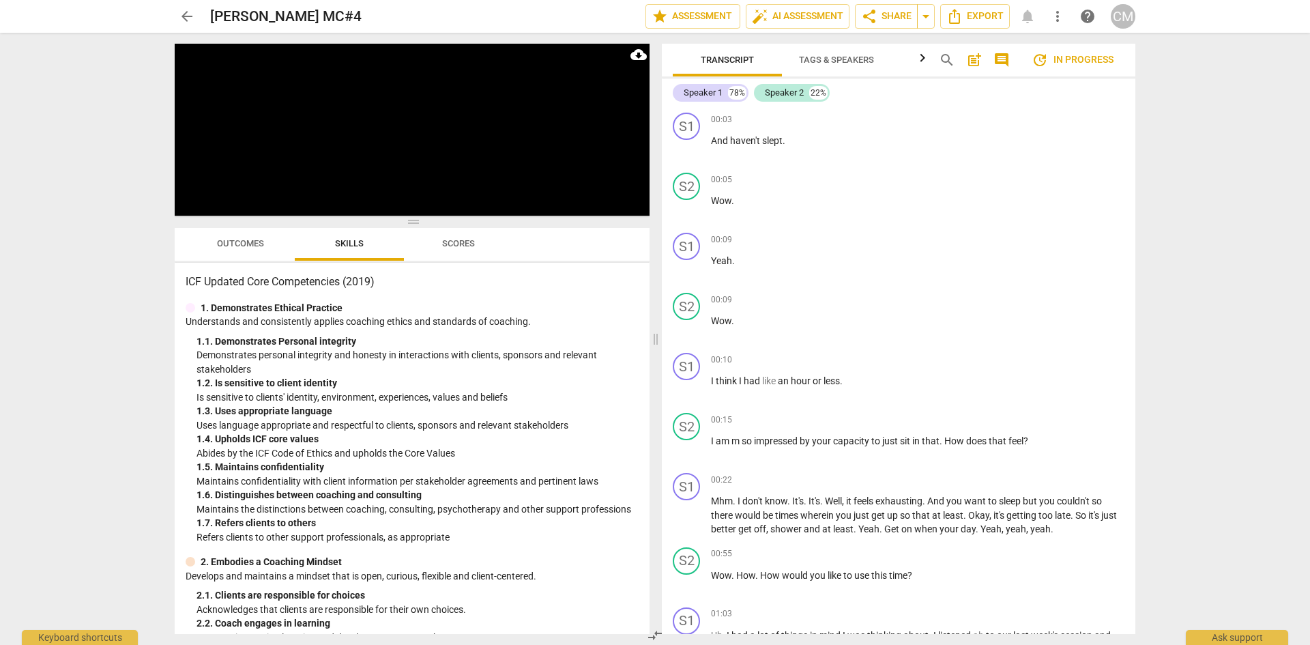
scroll to position [536, 0]
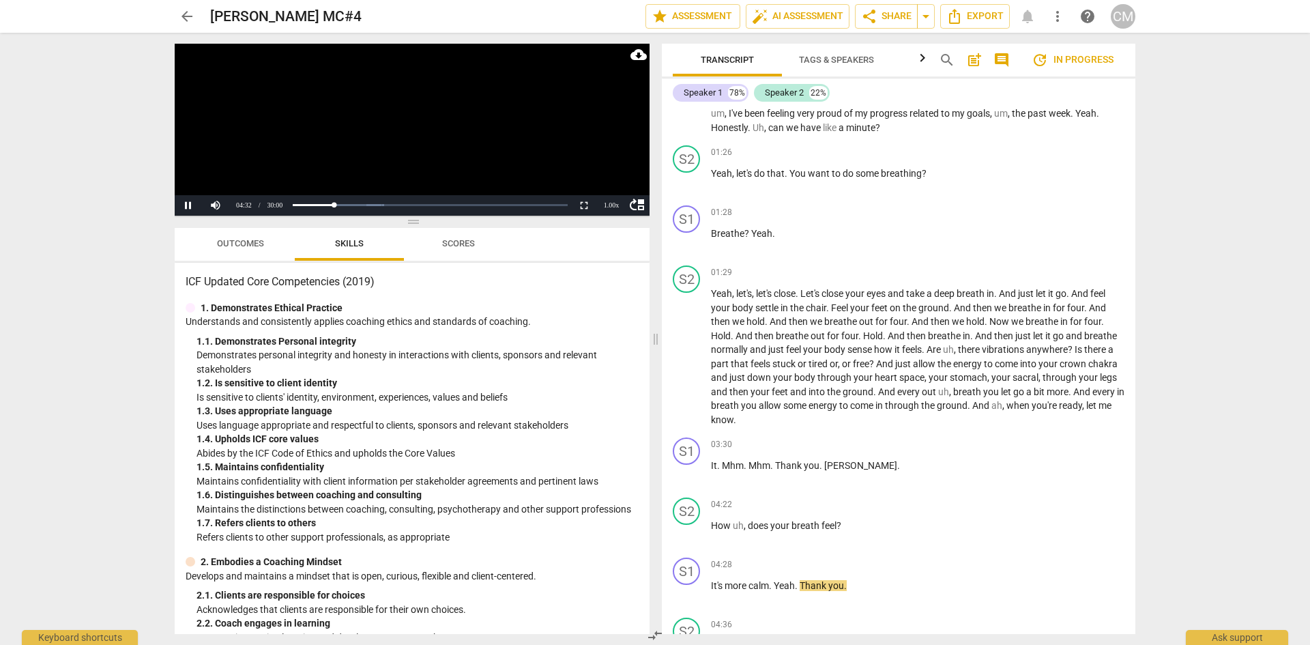
click at [421, 120] on video at bounding box center [412, 130] width 475 height 172
